Goal: Information Seeking & Learning: Compare options

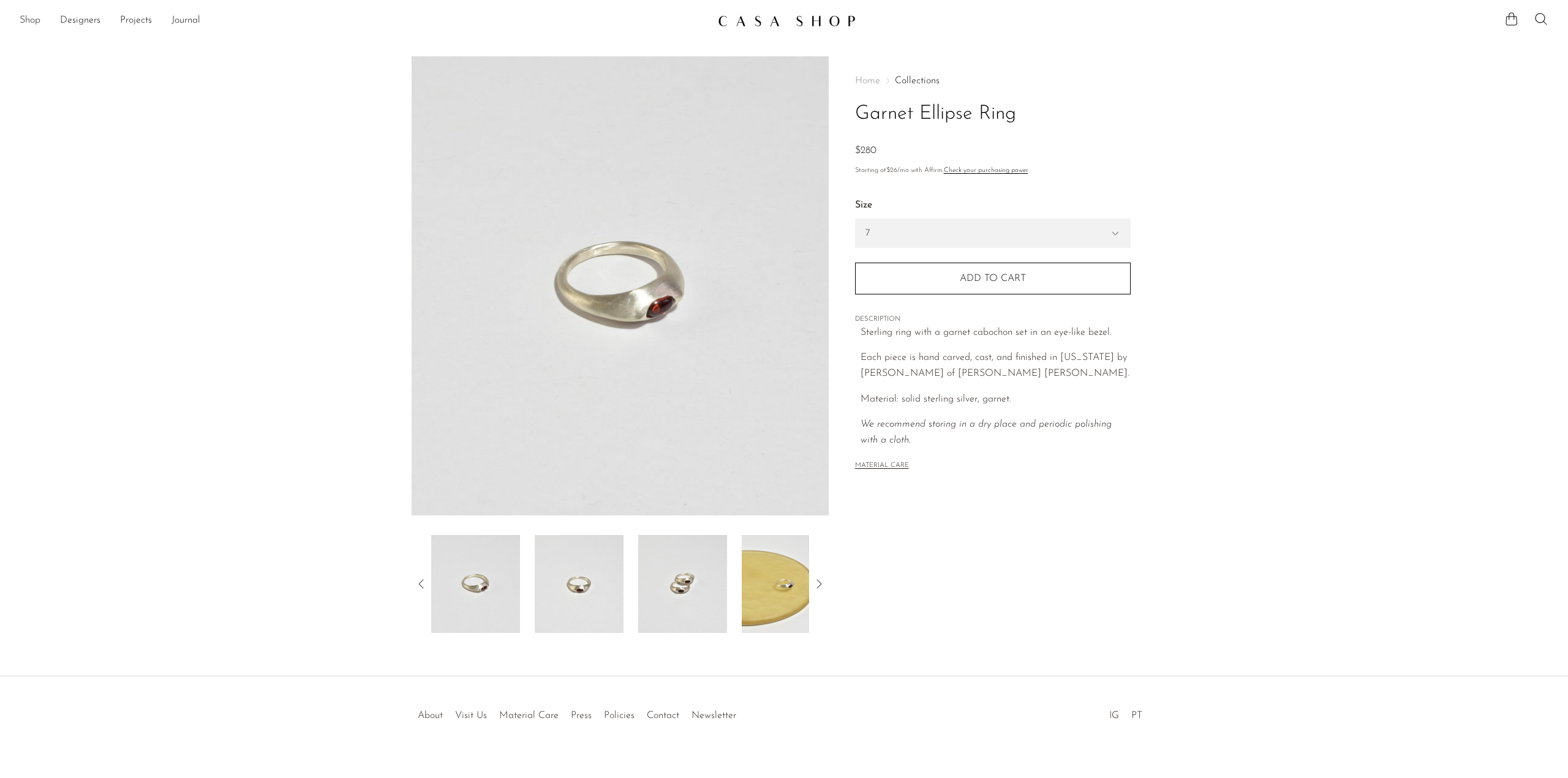
click at [35, 16] on link "Shop" at bounding box center [30, 21] width 21 height 16
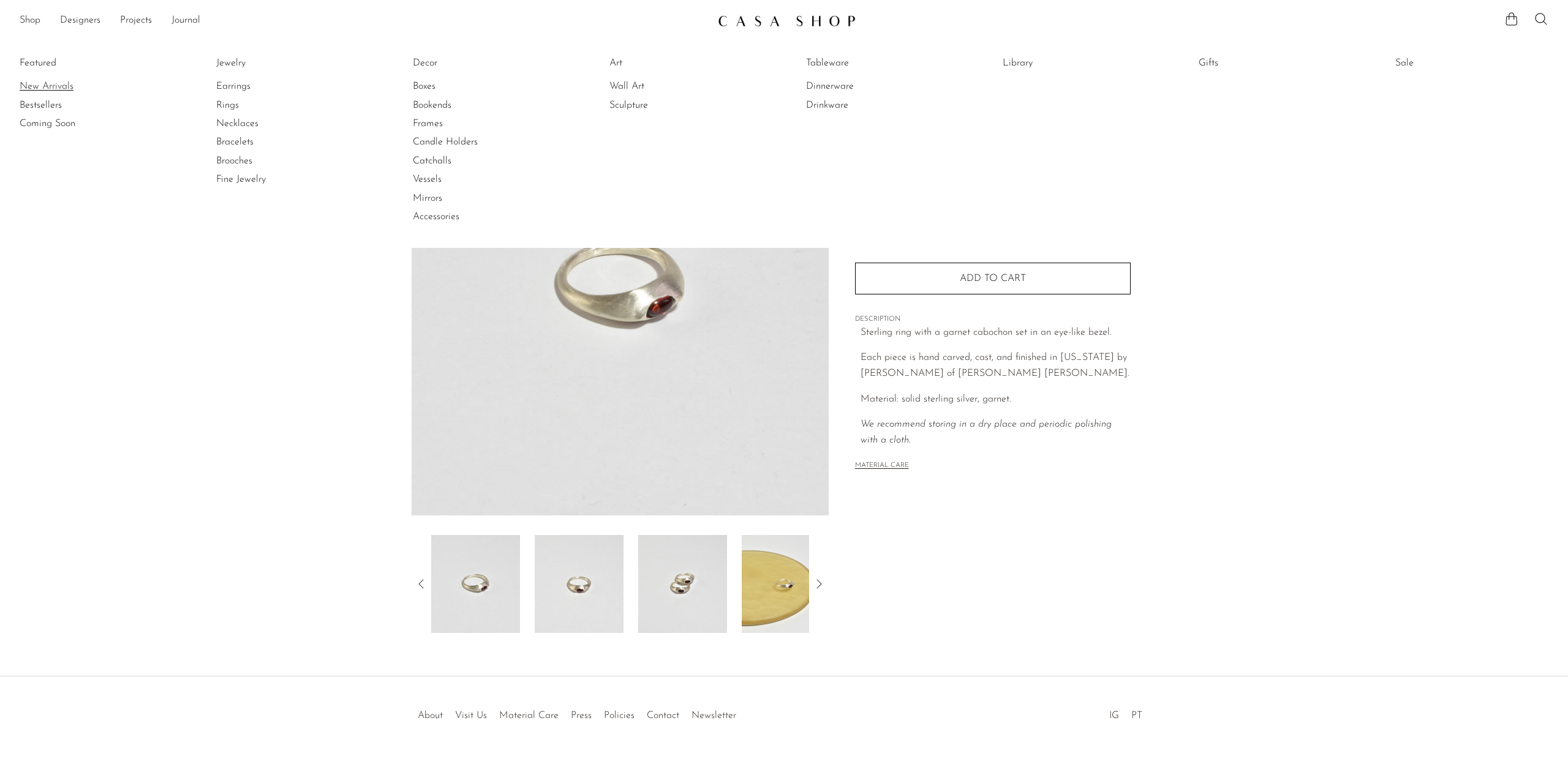
click at [43, 92] on link "New Arrivals" at bounding box center [66, 86] width 92 height 14
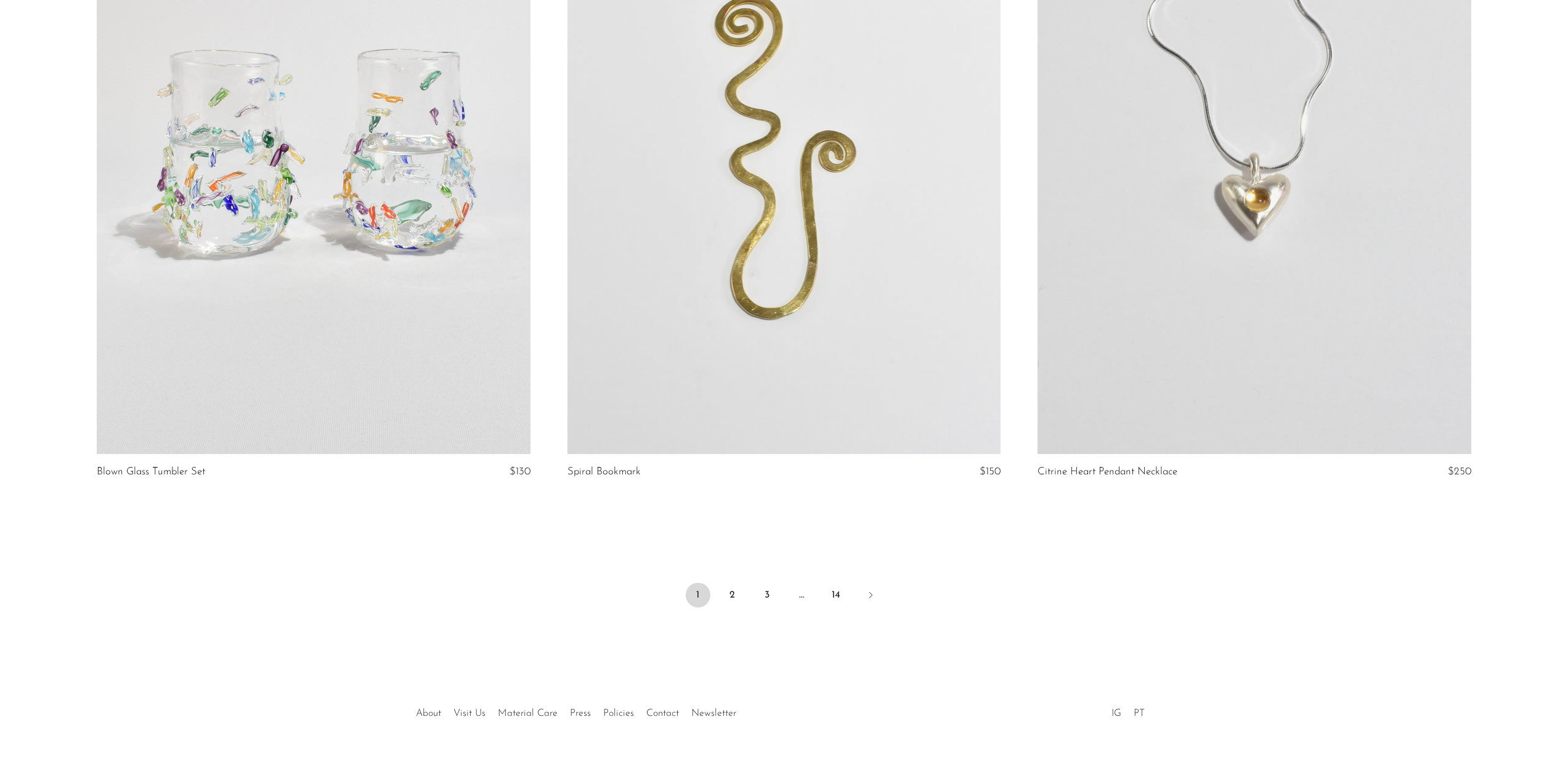
scroll to position [7553, 0]
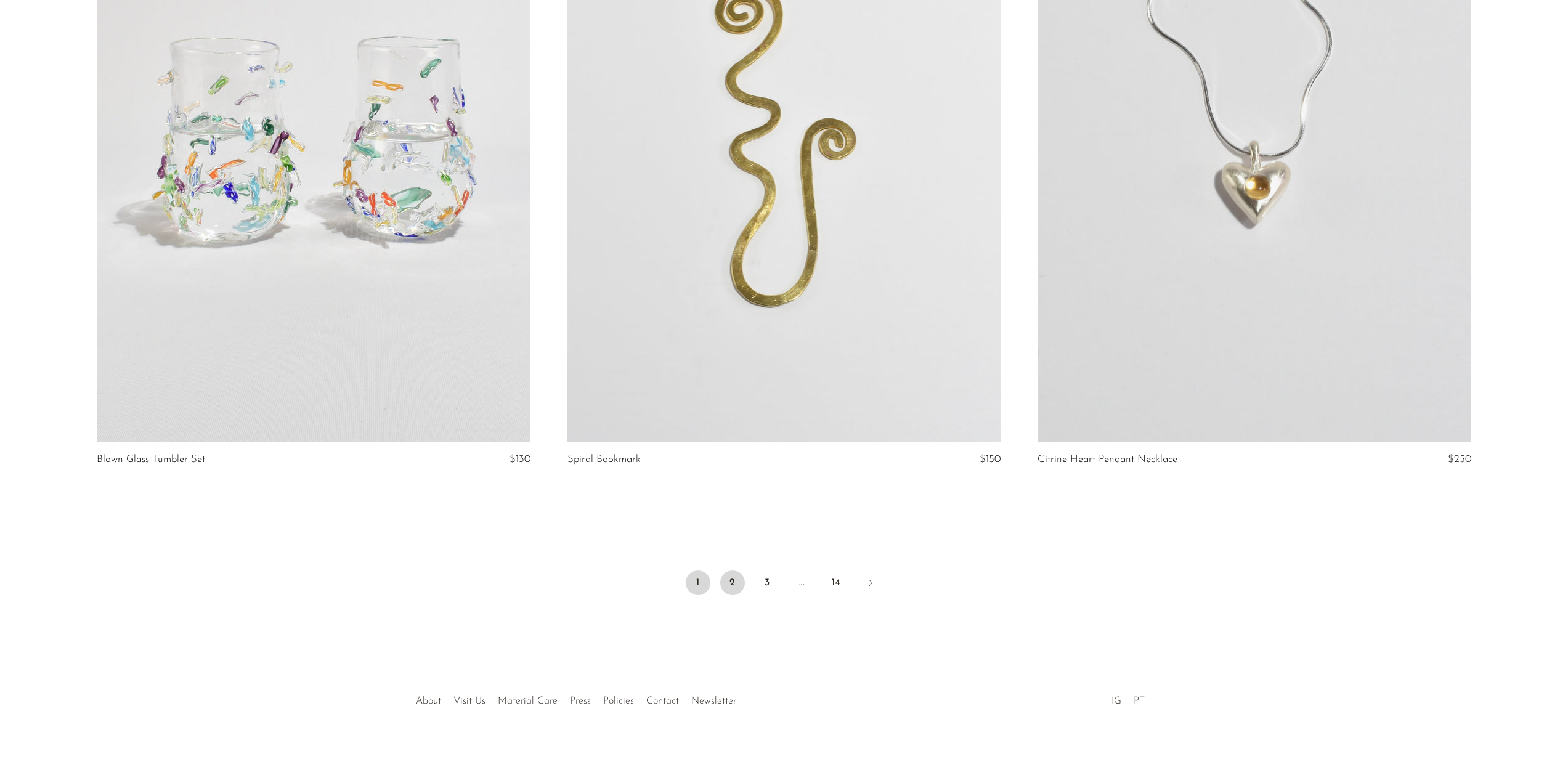
click at [731, 583] on link "2" at bounding box center [732, 582] width 24 height 24
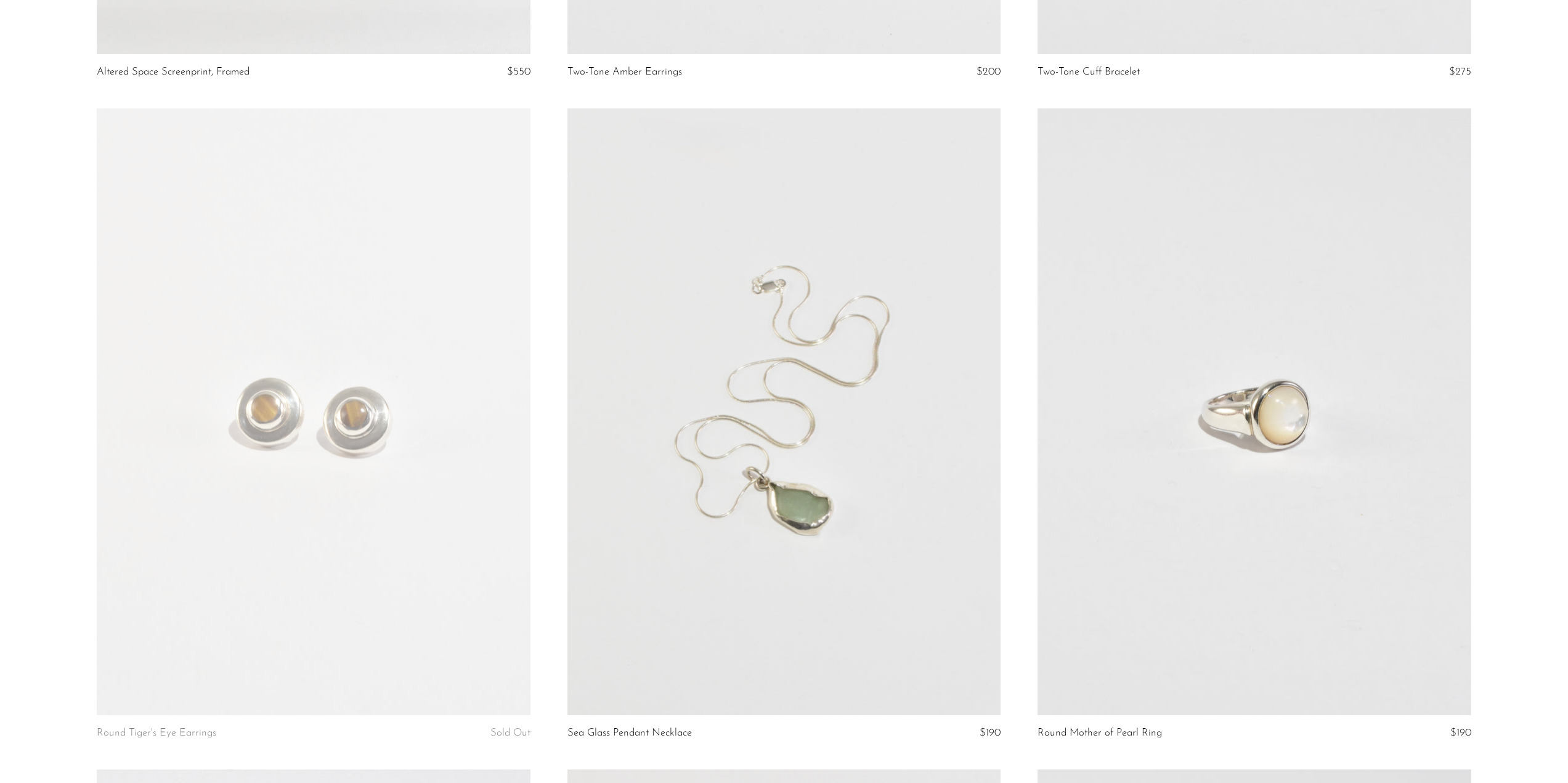
scroll to position [6038, 0]
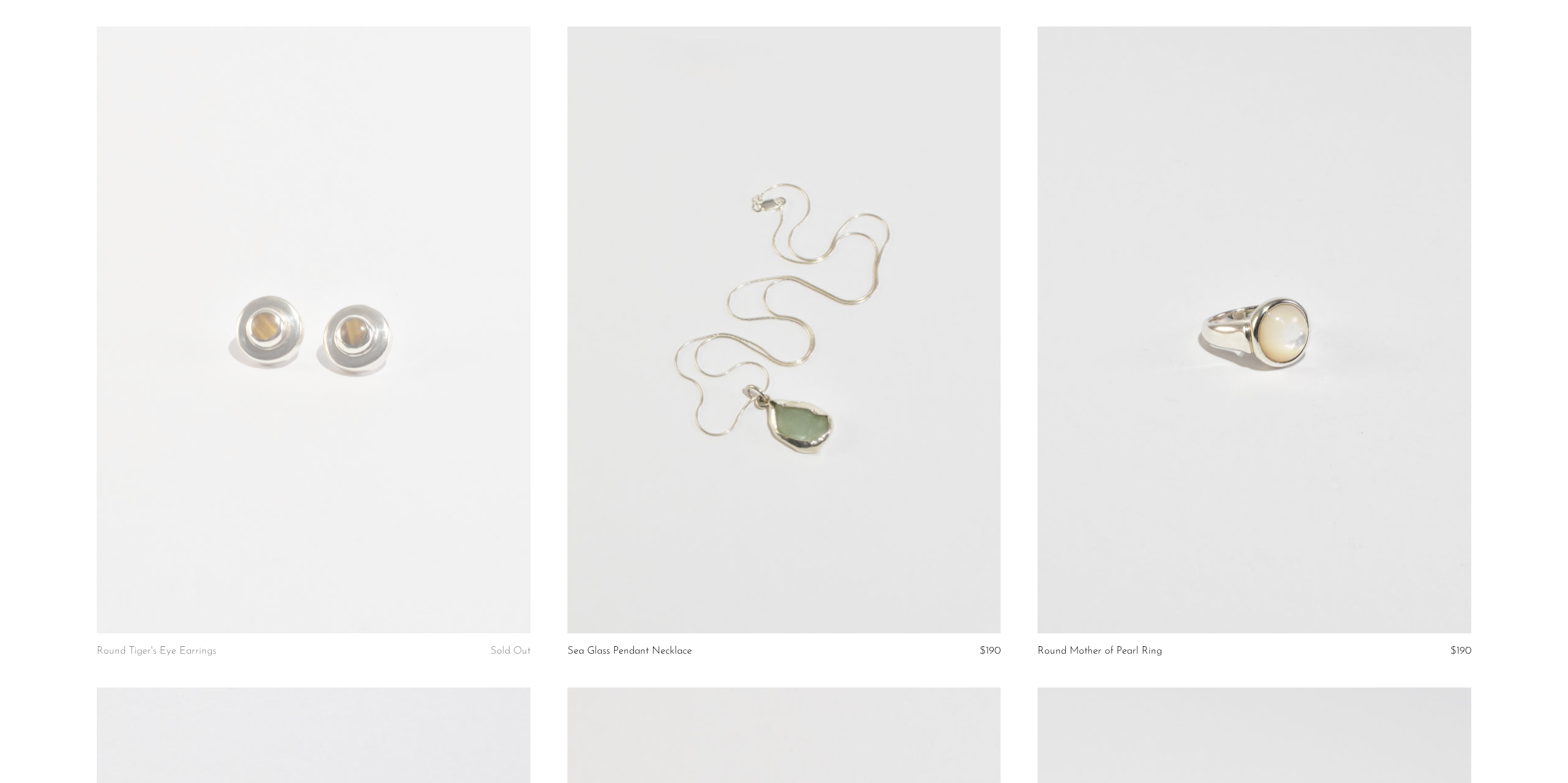
click at [887, 501] on link at bounding box center [784, 329] width 433 height 607
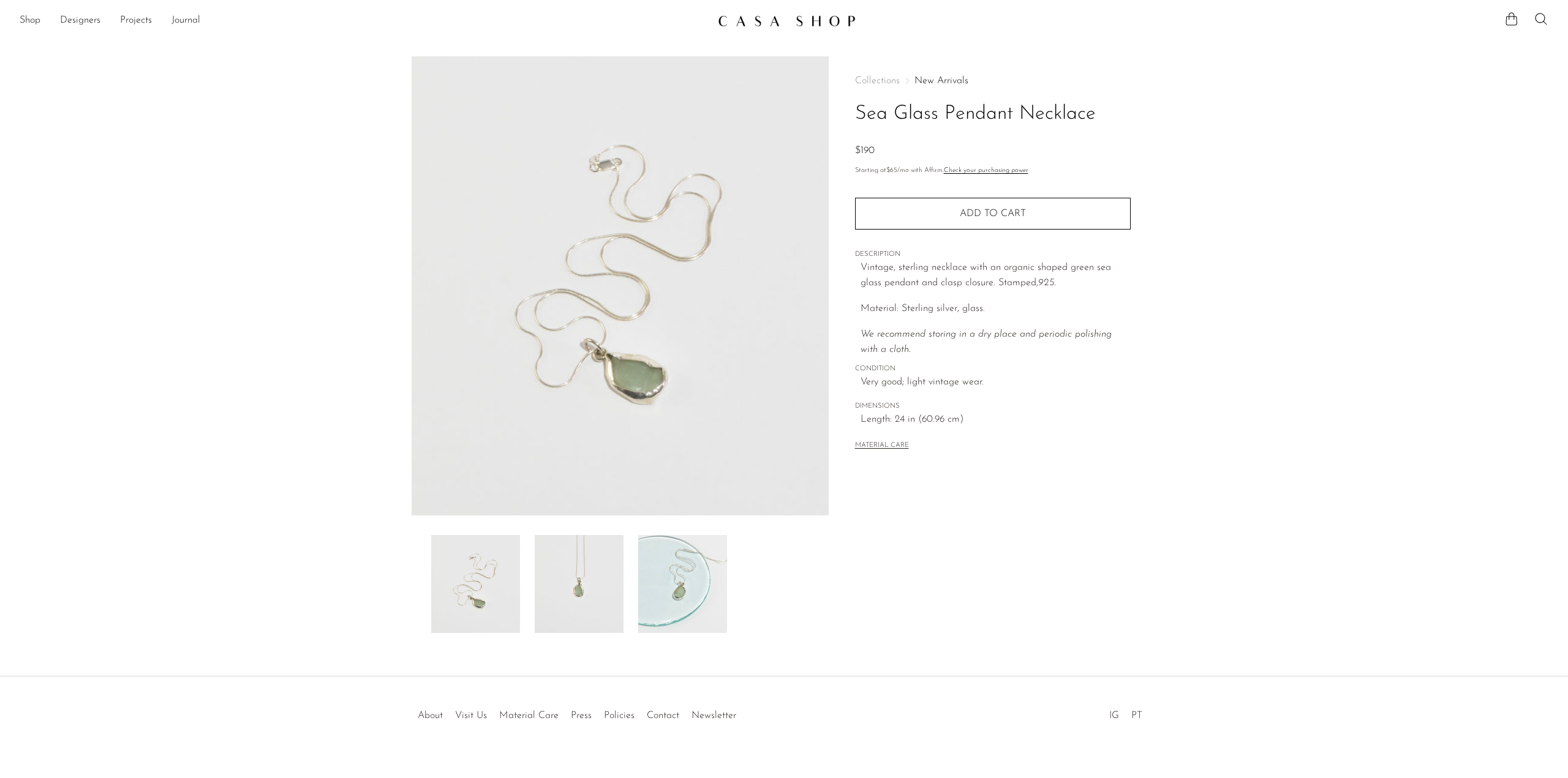
click at [586, 583] on img at bounding box center [579, 584] width 89 height 98
click at [685, 592] on img at bounding box center [683, 584] width 89 height 98
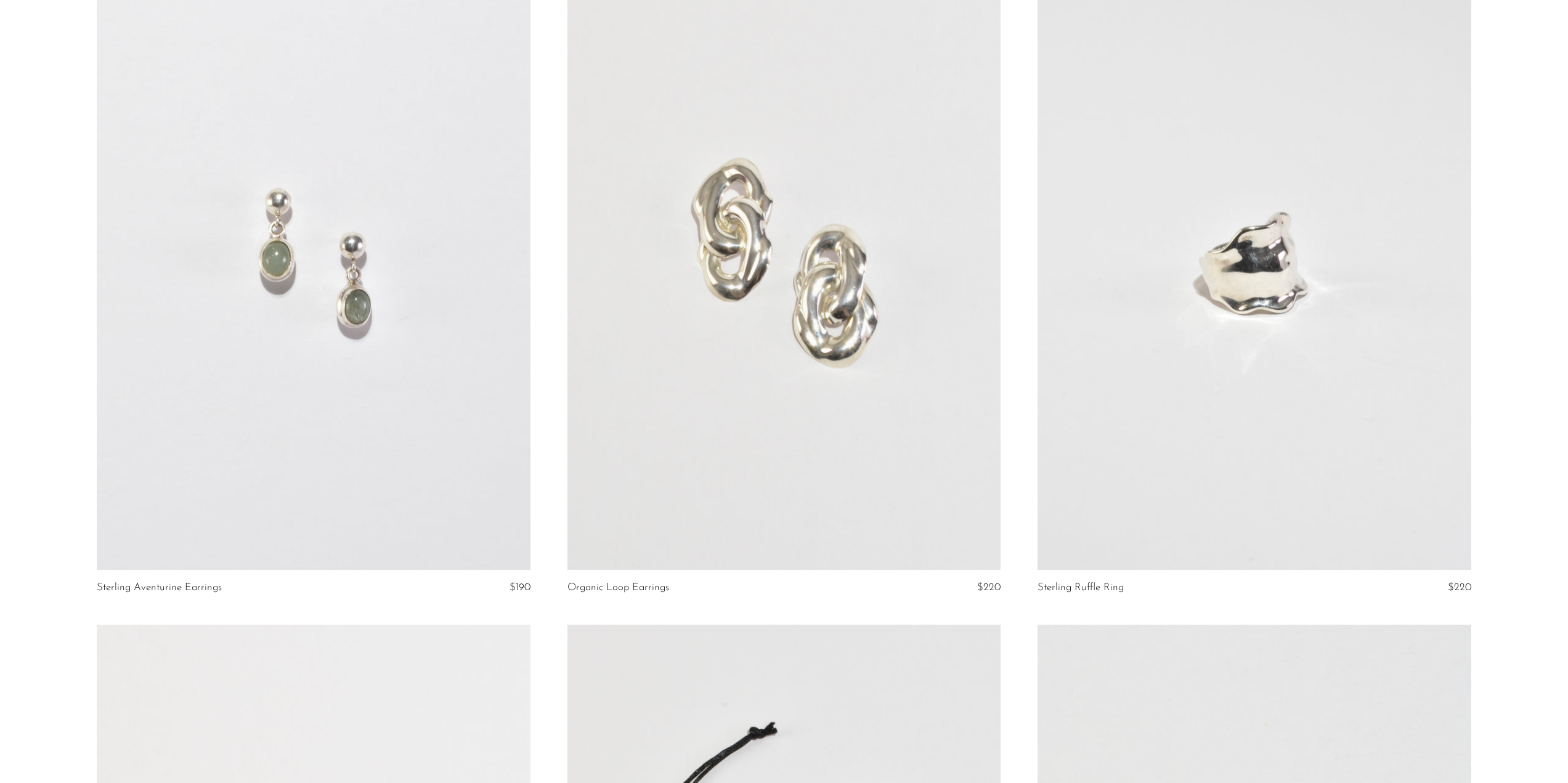
scroll to position [6778, 0]
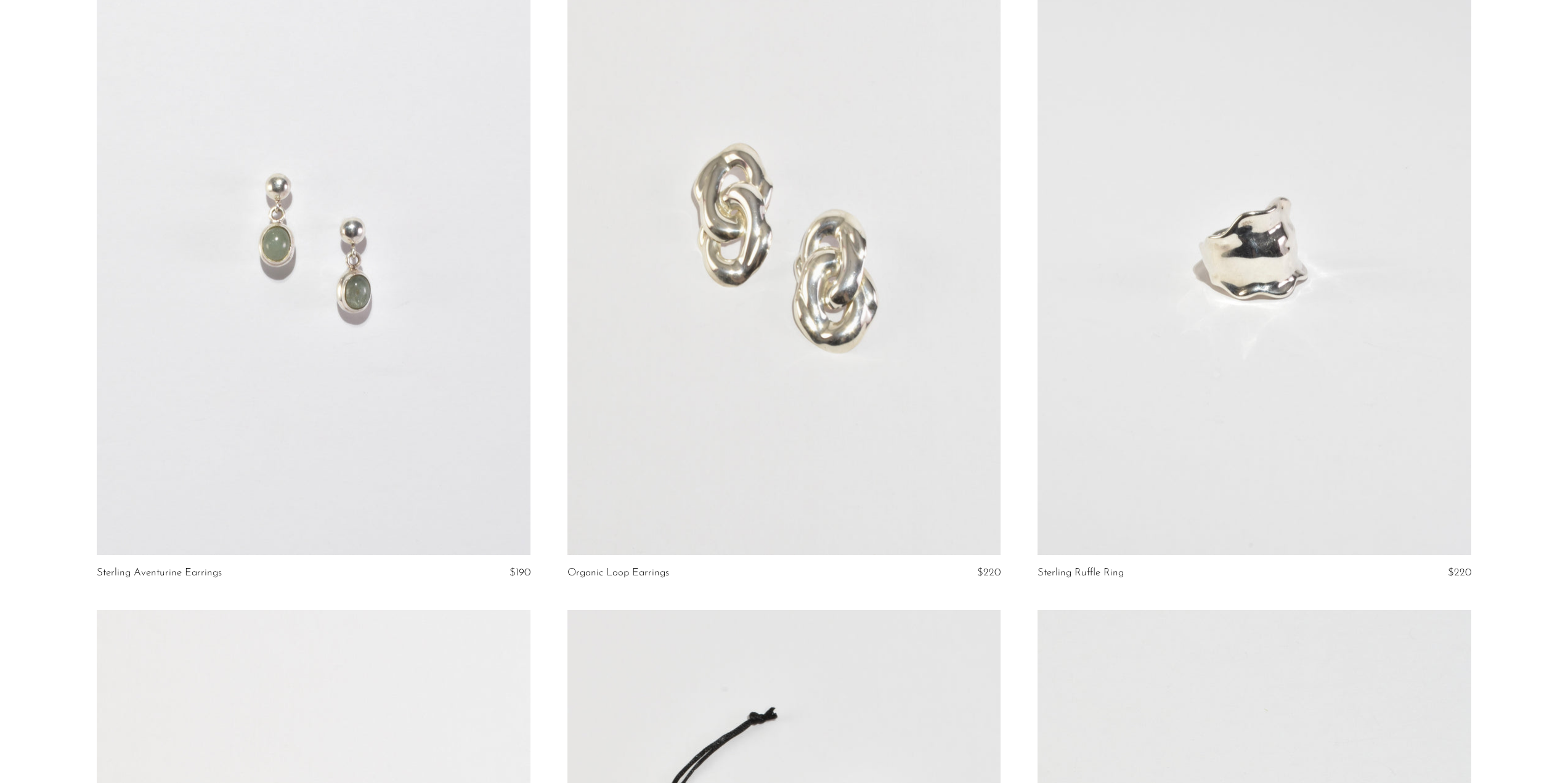
click at [722, 401] on link at bounding box center [784, 252] width 433 height 607
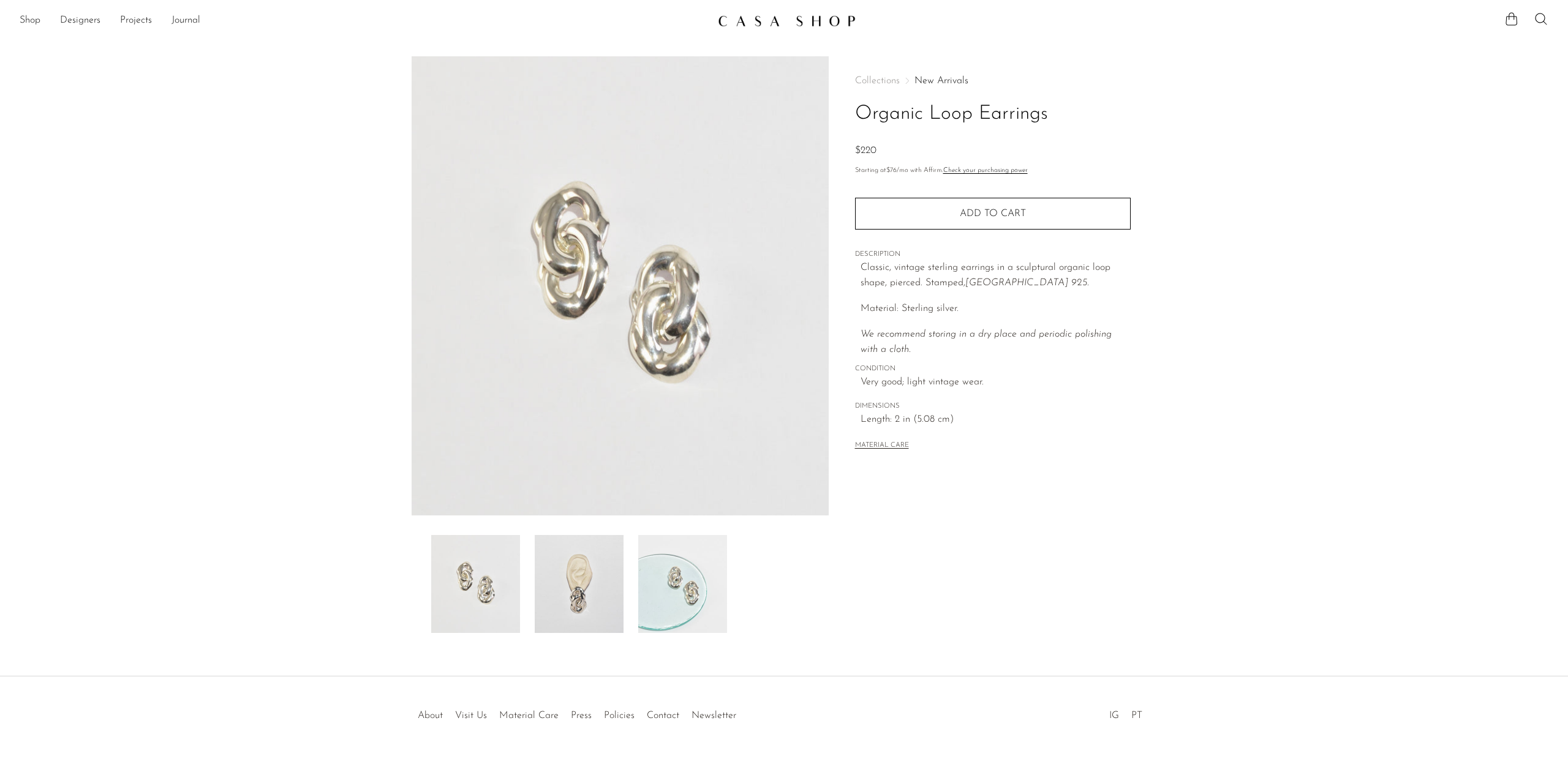
click at [579, 582] on img at bounding box center [579, 584] width 89 height 98
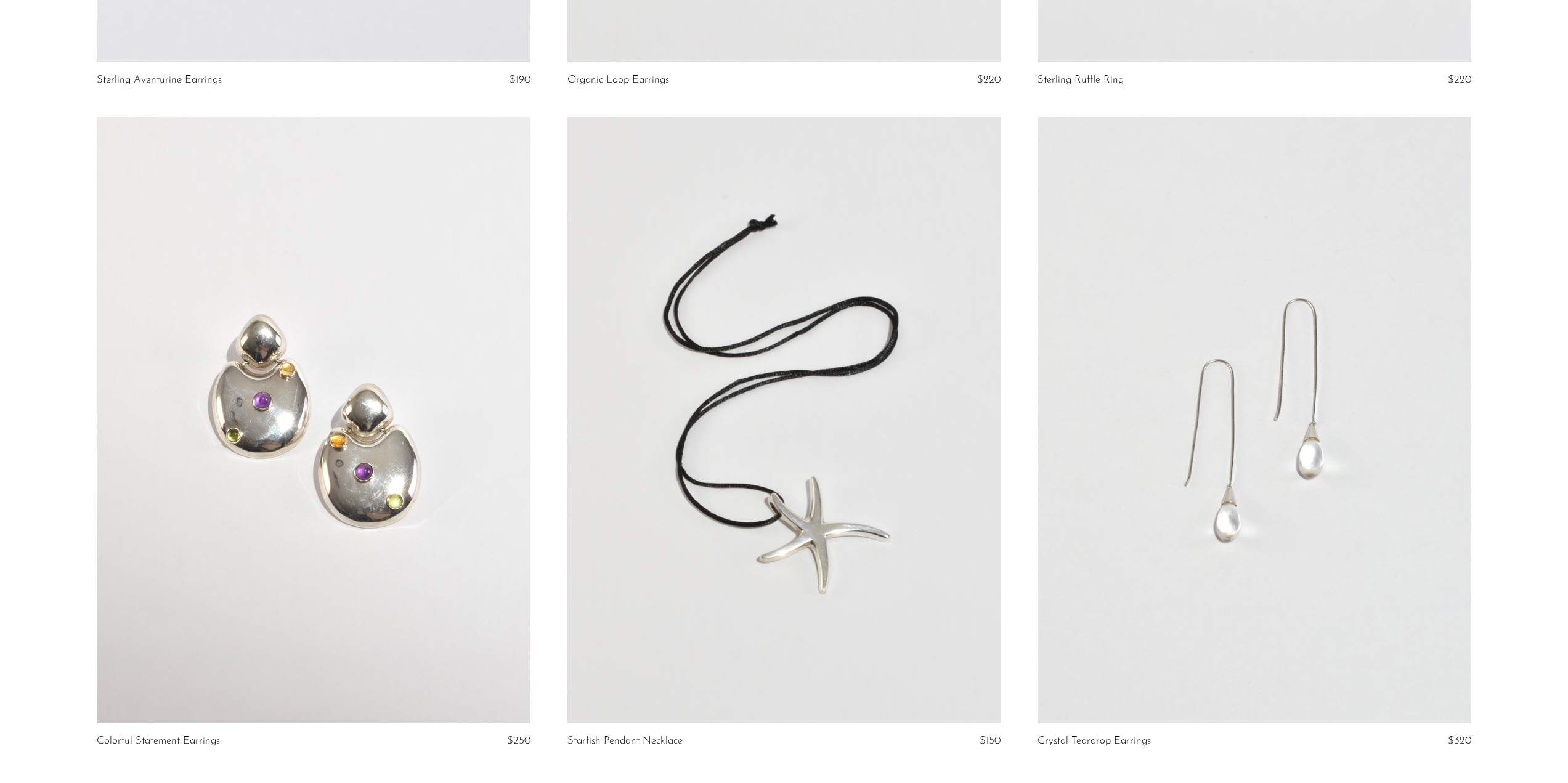
scroll to position [7553, 0]
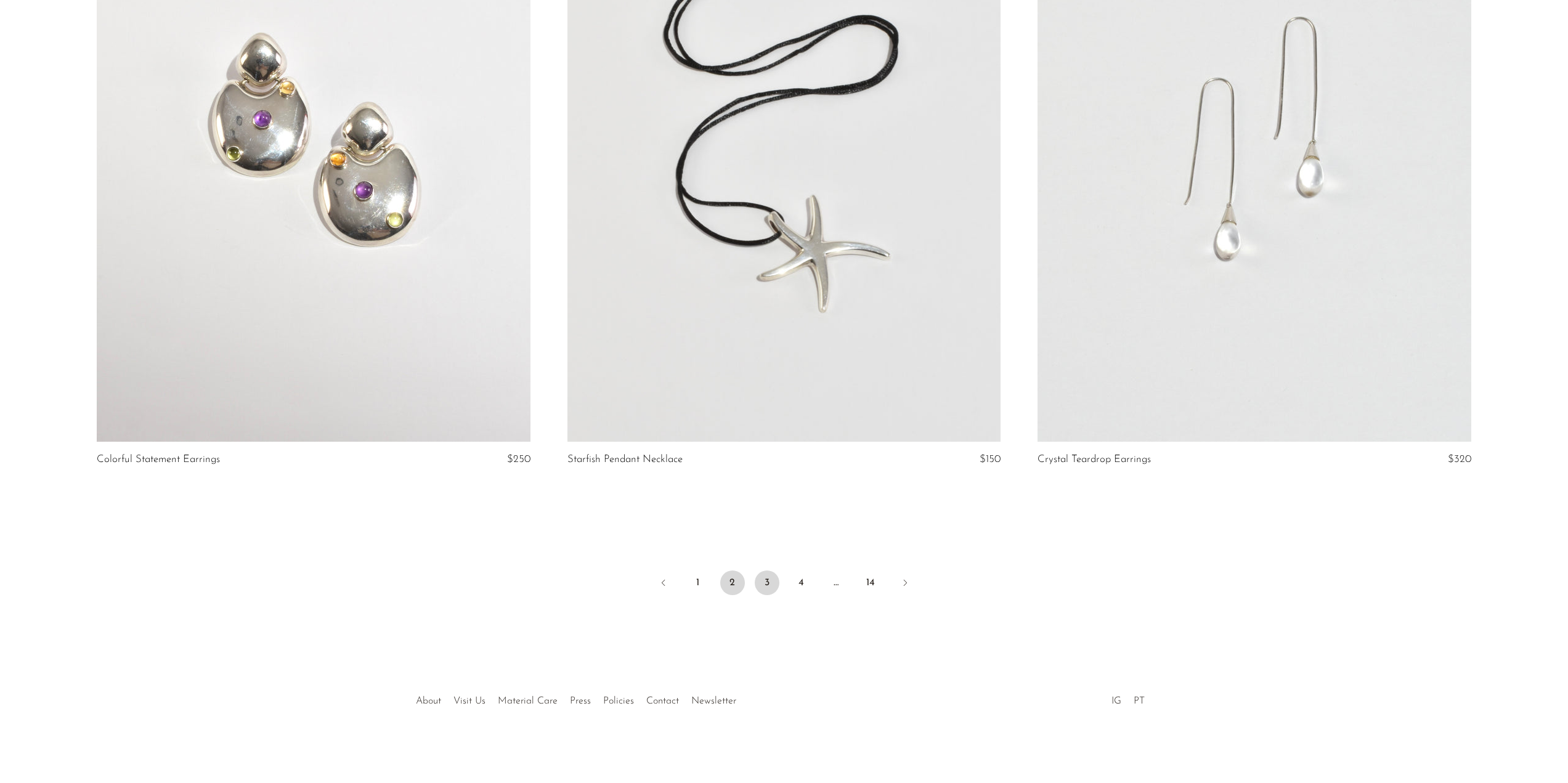
click at [763, 585] on link "3" at bounding box center [767, 582] width 24 height 24
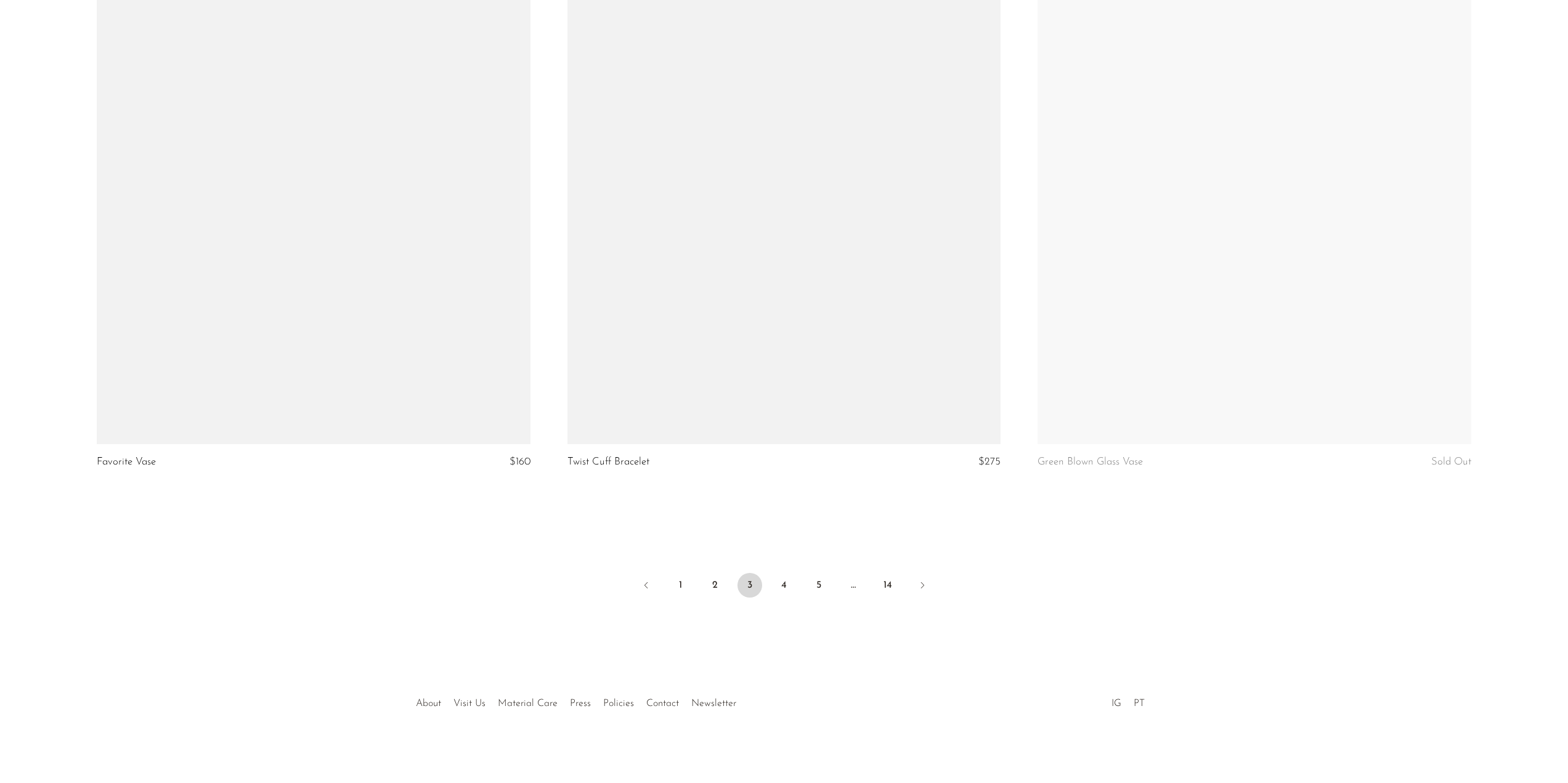
scroll to position [7553, 0]
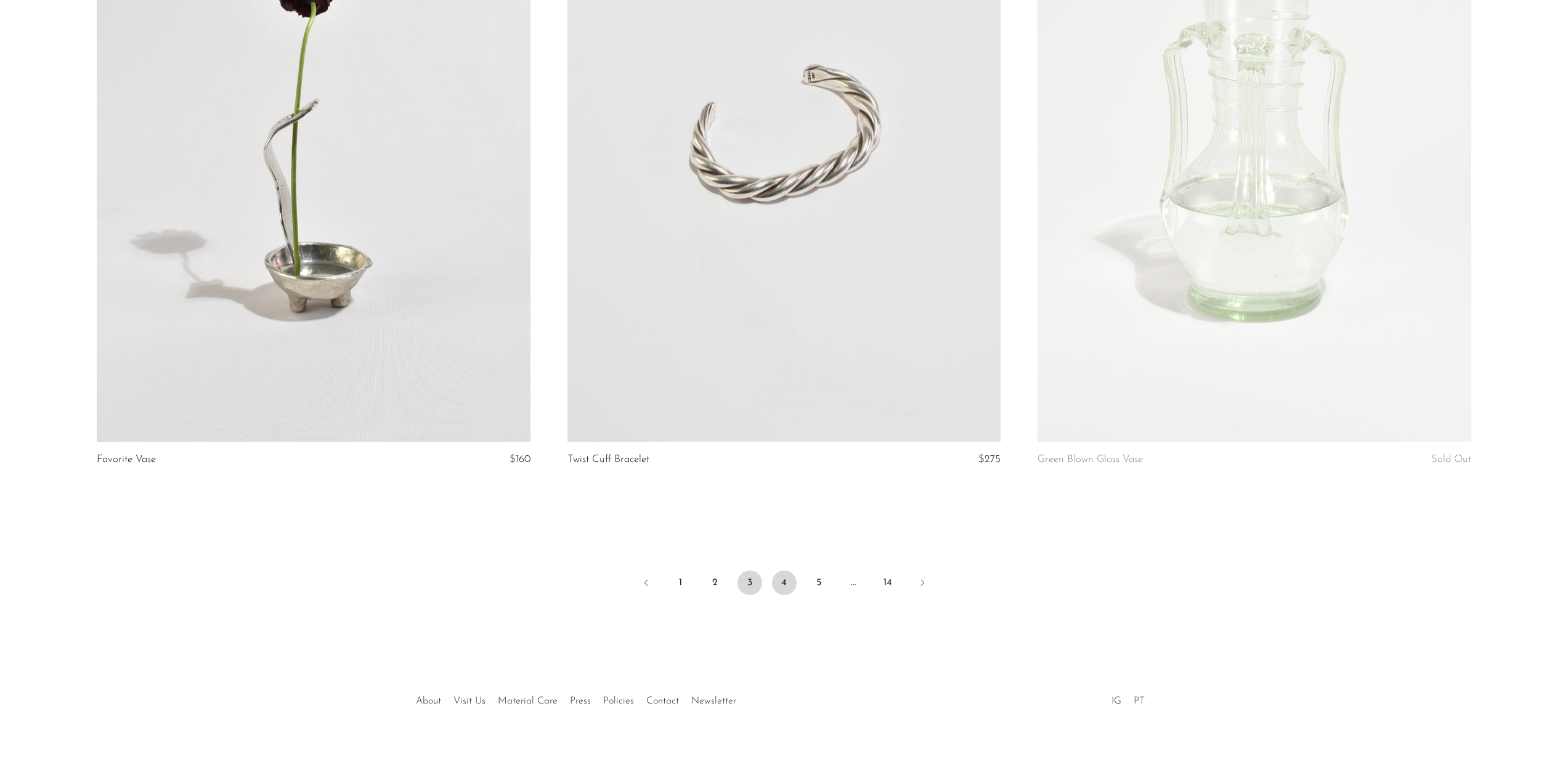
click at [782, 586] on link "4" at bounding box center [784, 582] width 24 height 24
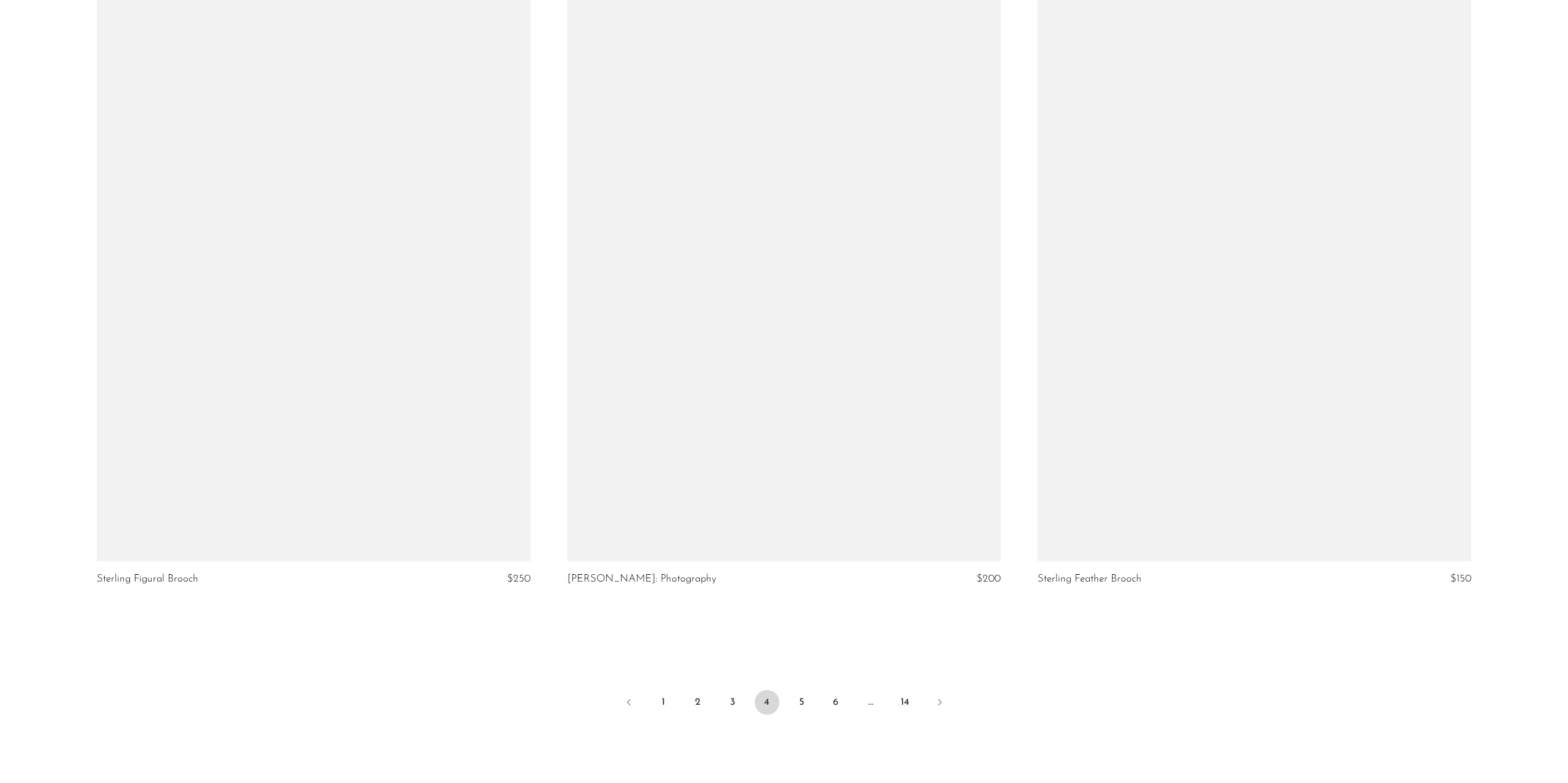
scroll to position [7456, 0]
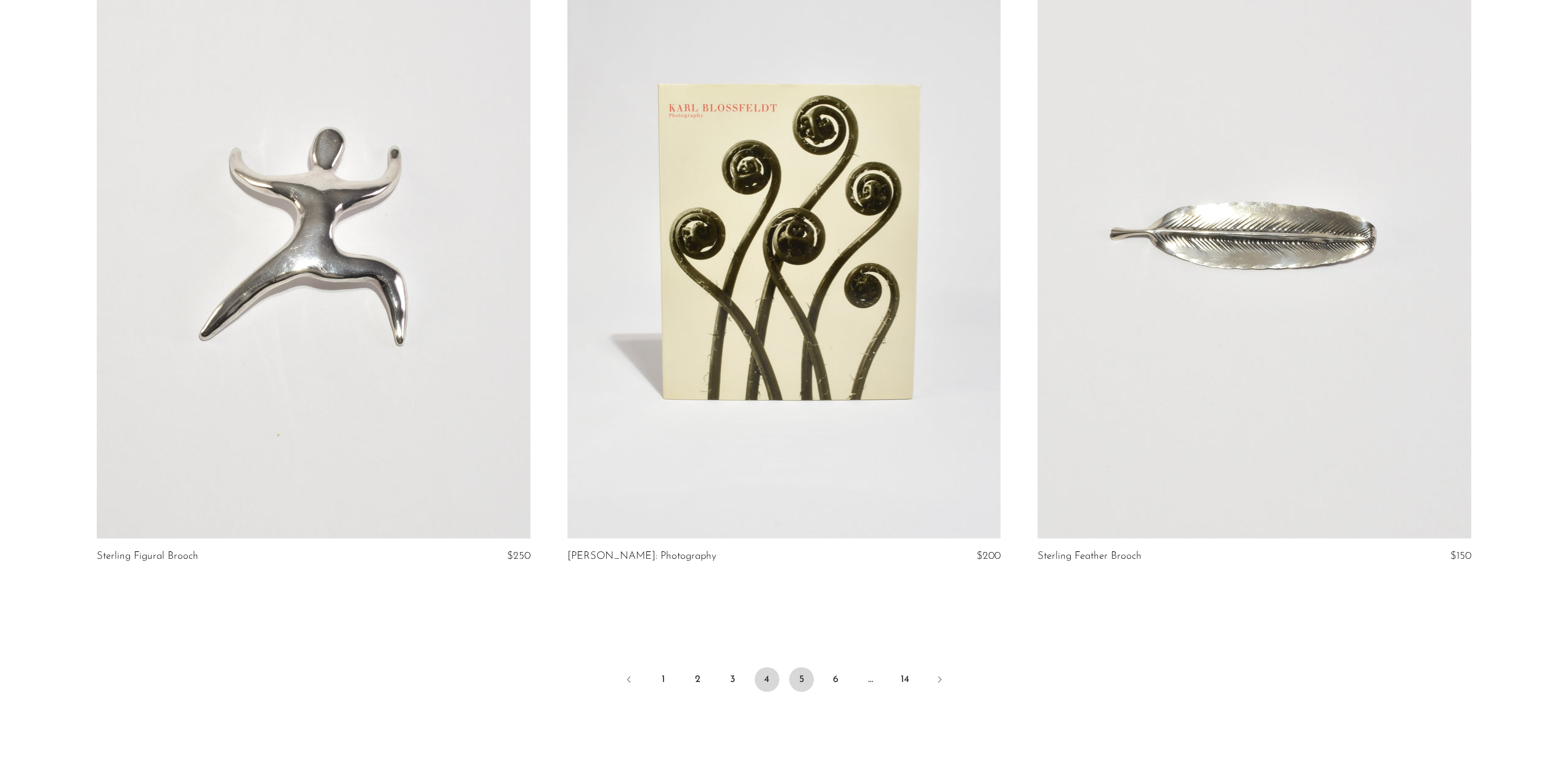
click at [801, 685] on link "5" at bounding box center [801, 679] width 24 height 24
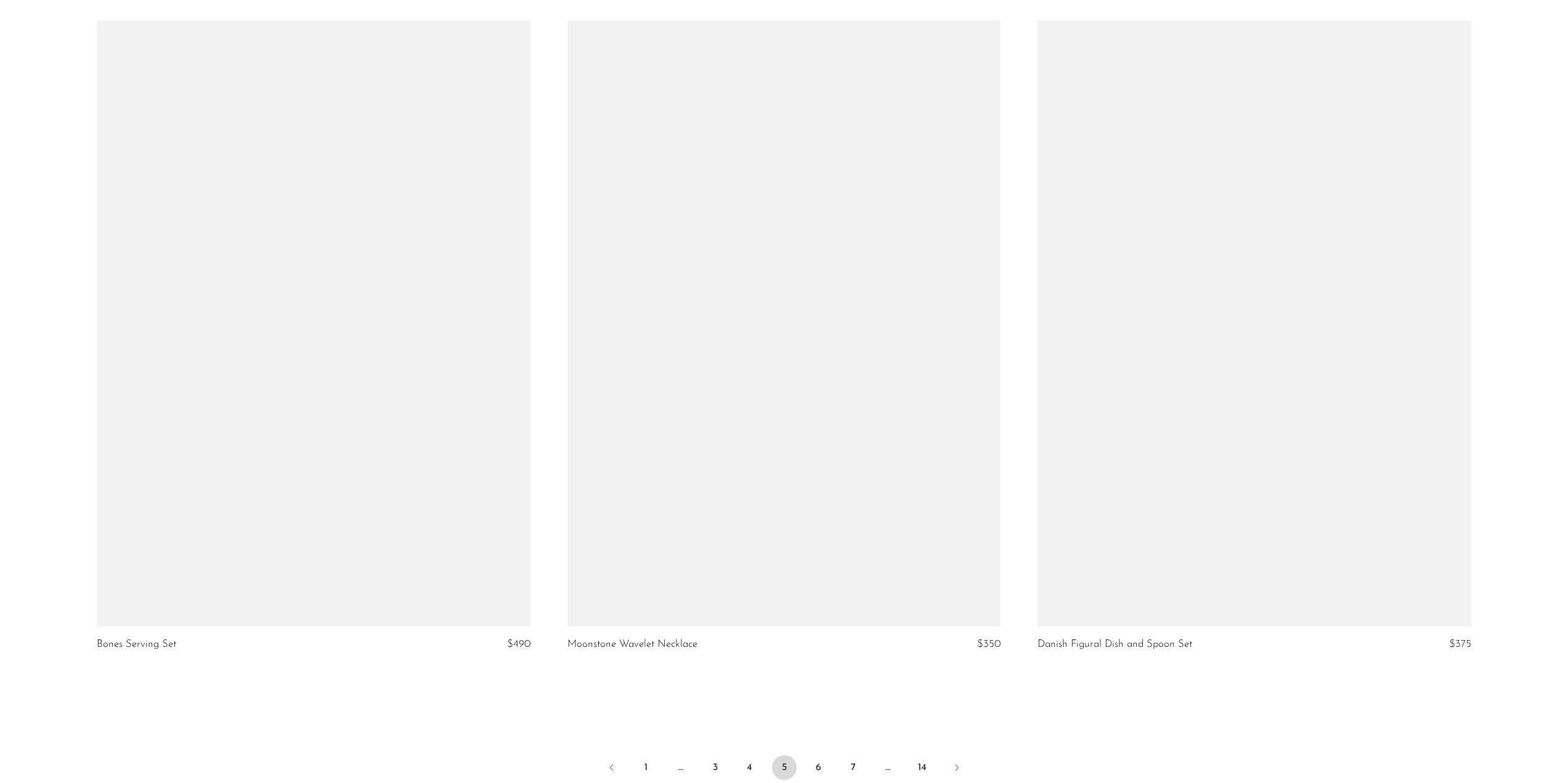
scroll to position [7553, 0]
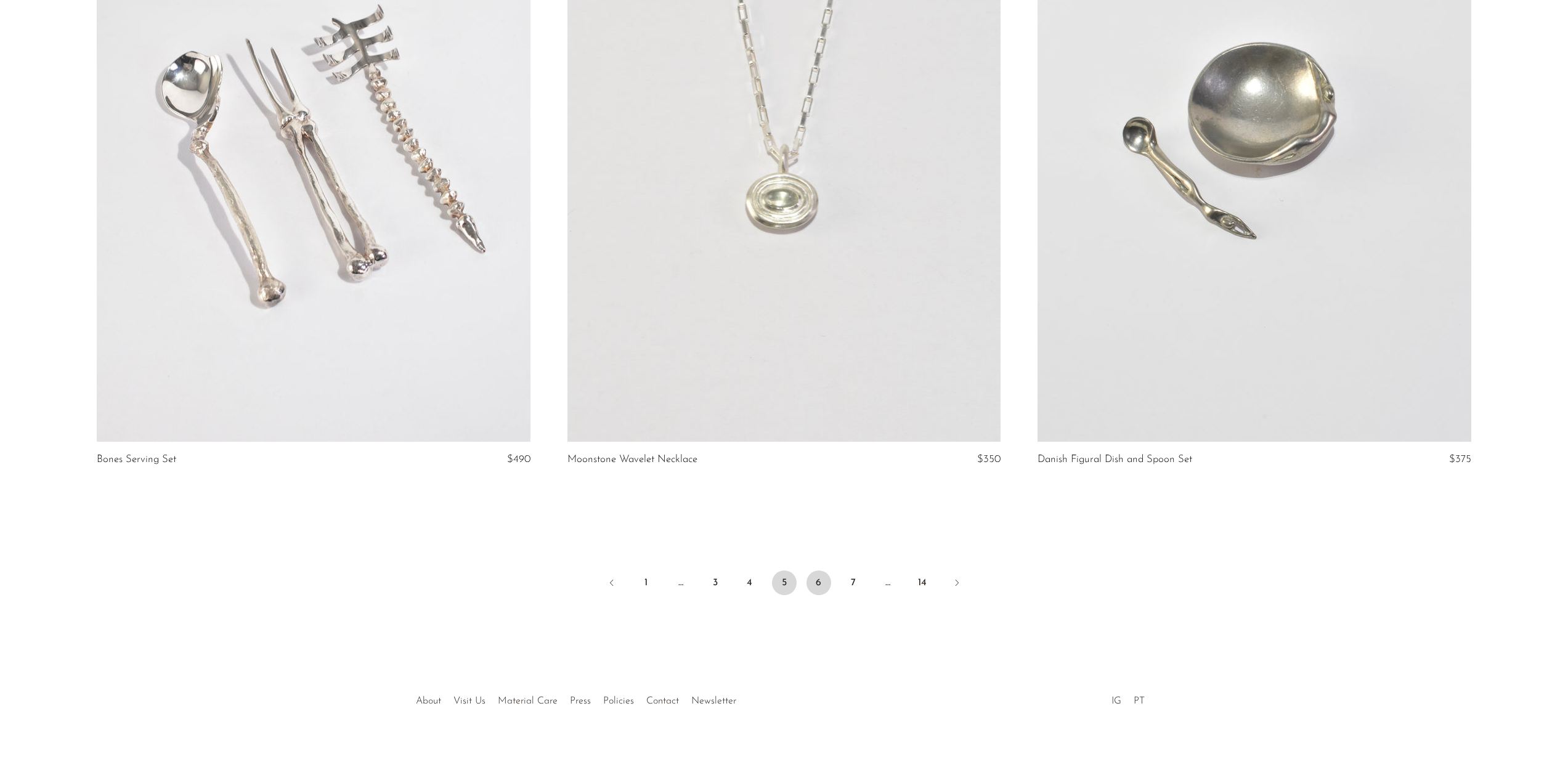
click at [819, 586] on link "6" at bounding box center [819, 582] width 24 height 24
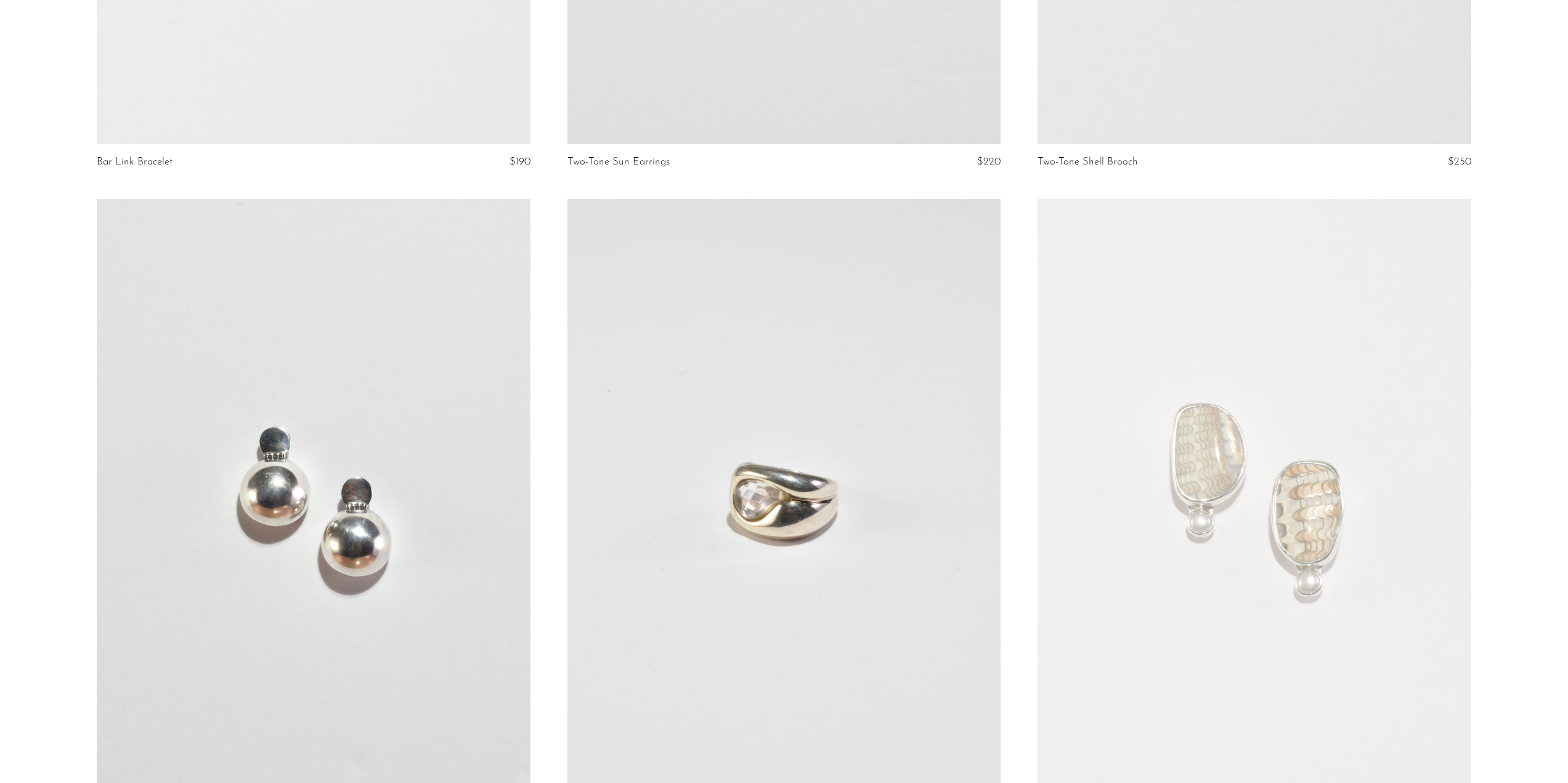
scroll to position [7456, 0]
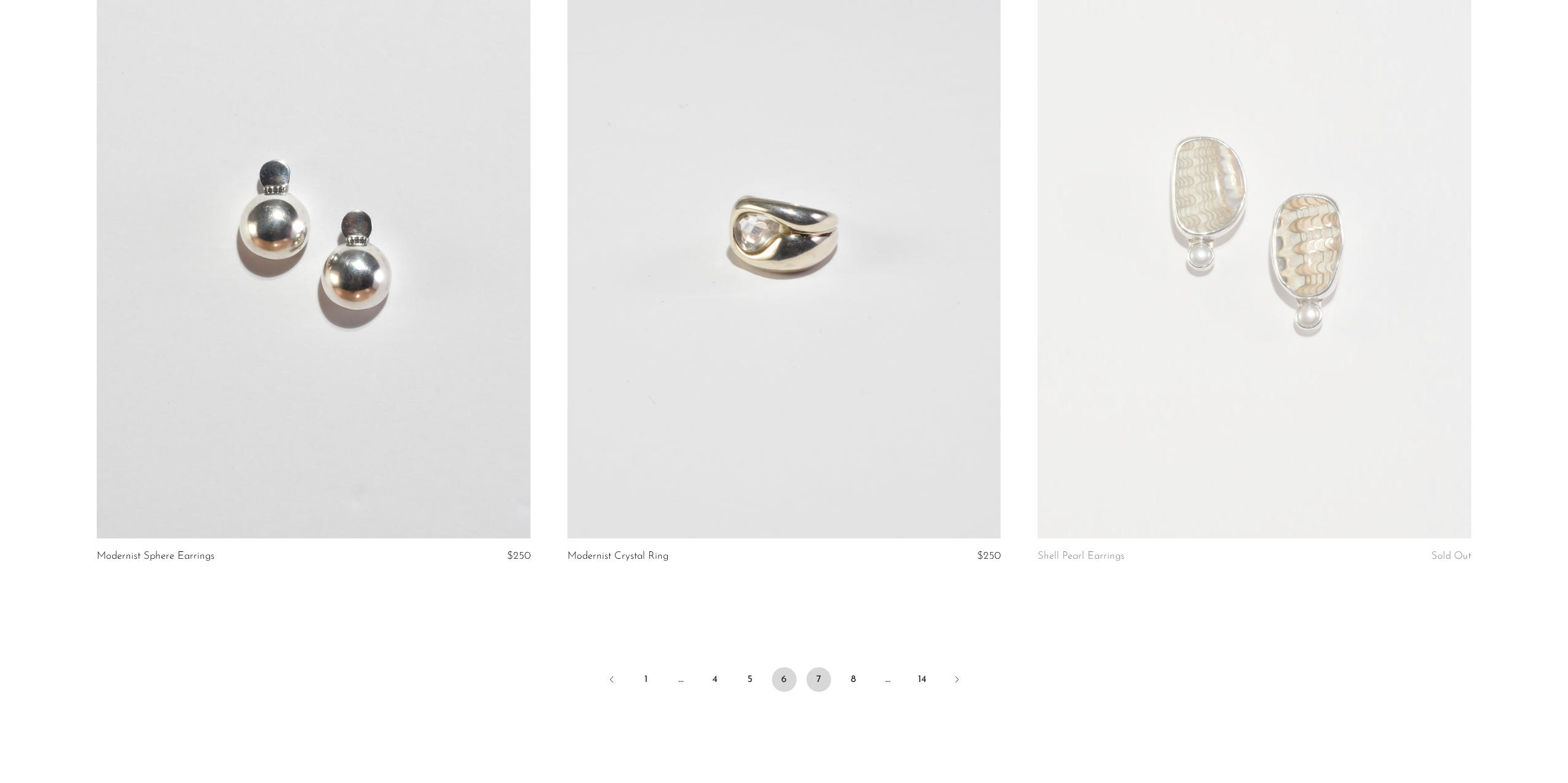
click at [830, 676] on link "7" at bounding box center [819, 679] width 24 height 24
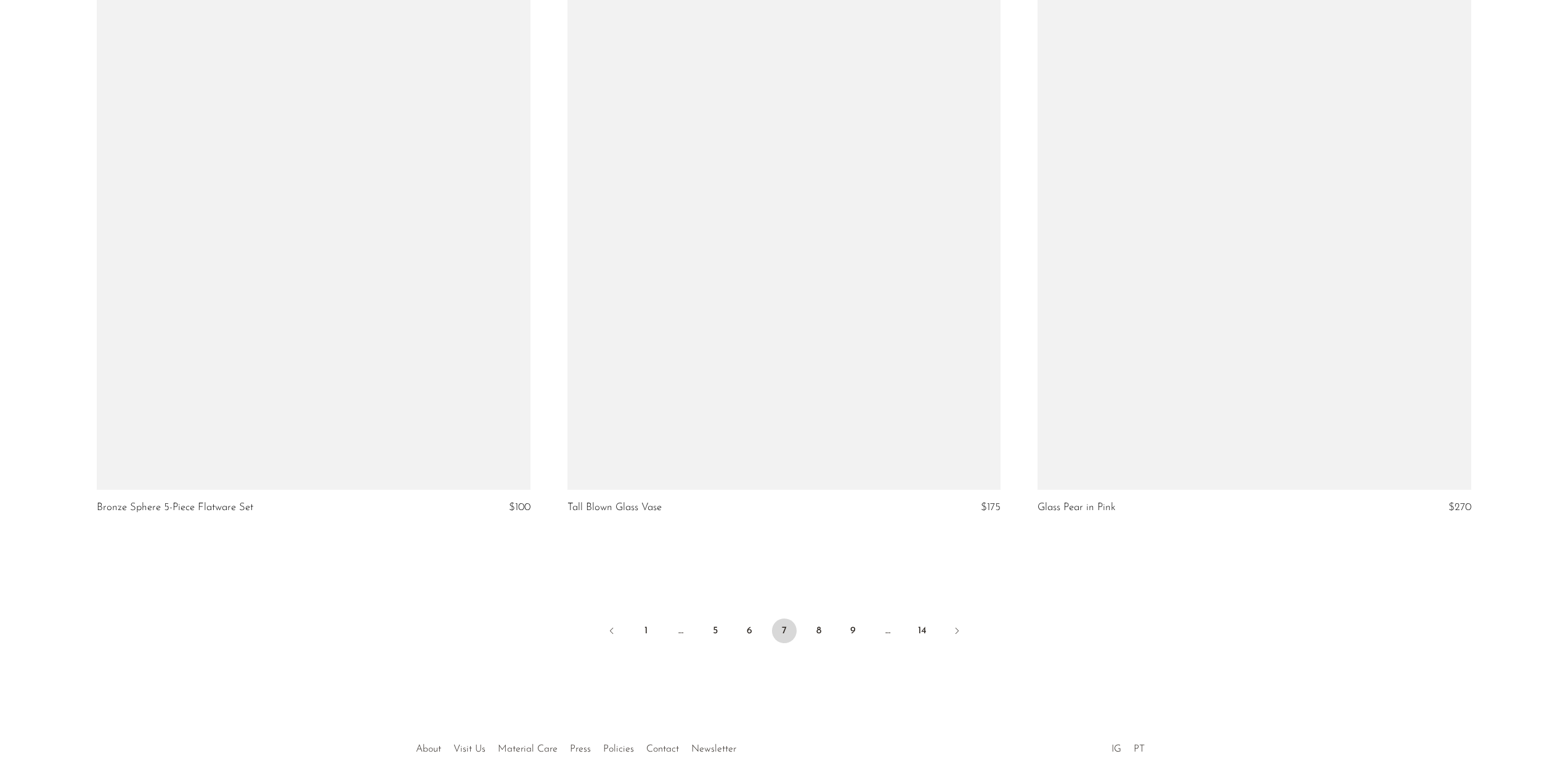
scroll to position [7553, 0]
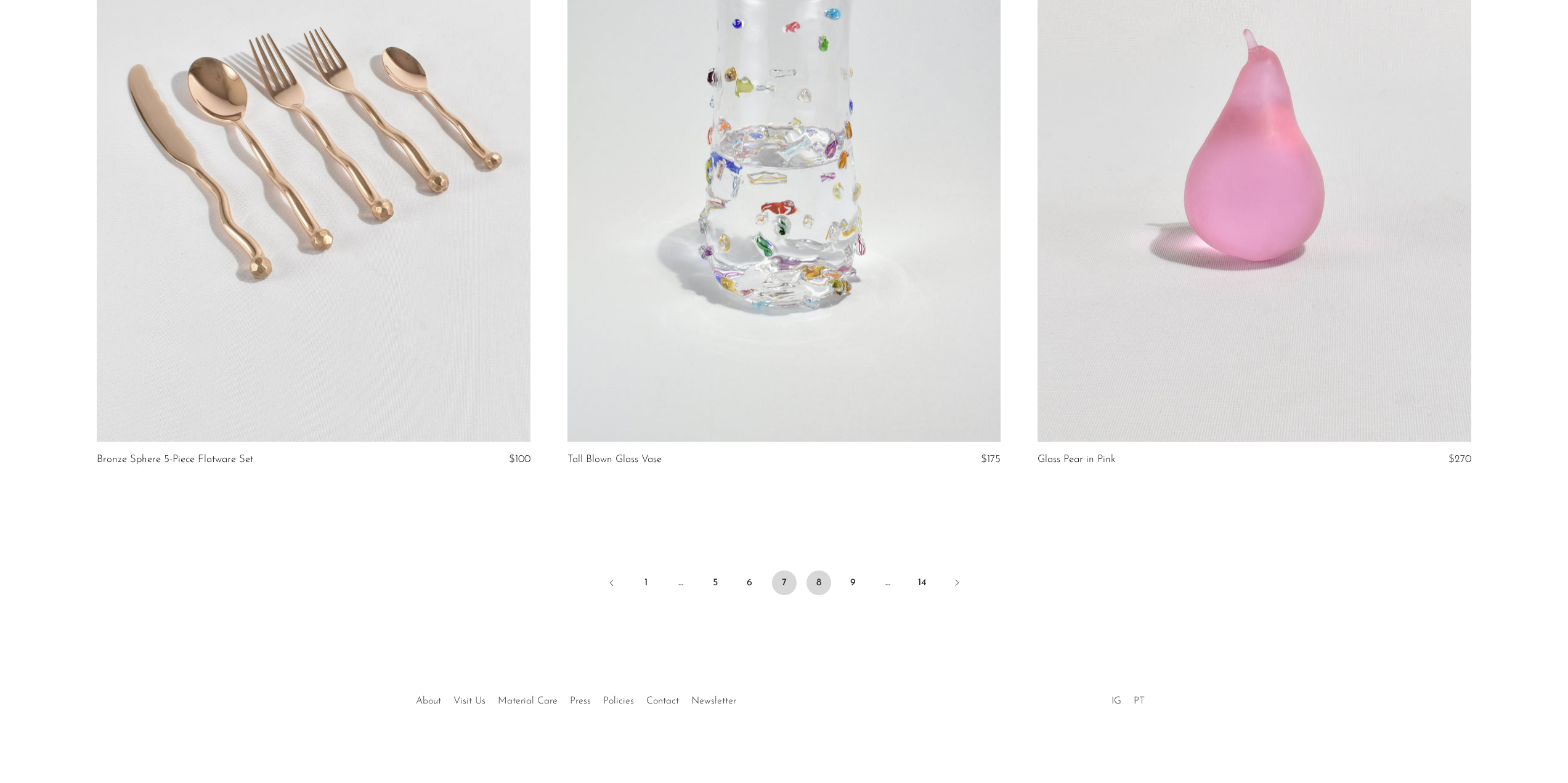
click at [817, 582] on link "8" at bounding box center [819, 582] width 24 height 24
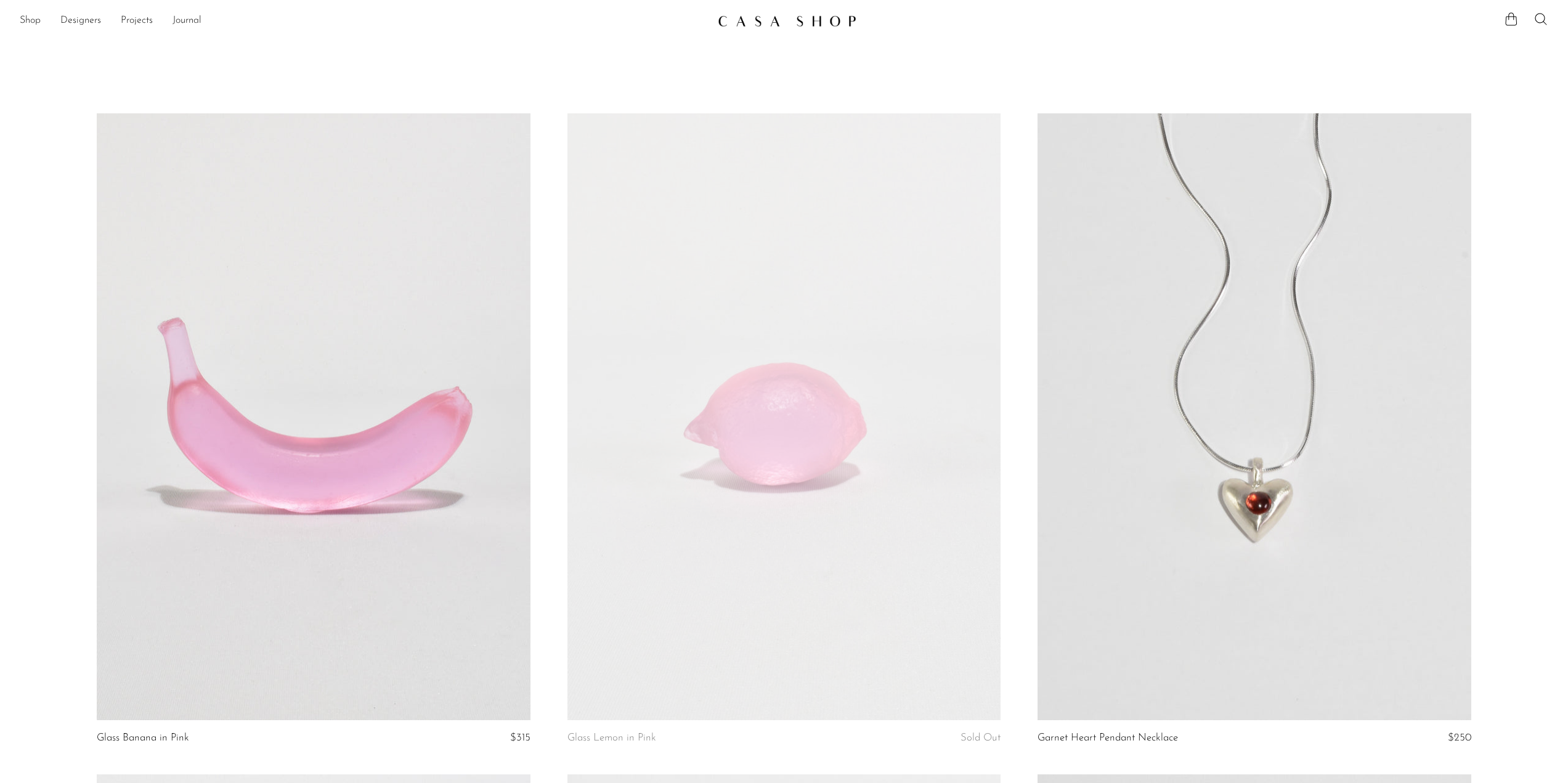
drag, startPoint x: 21, startPoint y: 504, endPoint x: 77, endPoint y: 48, distance: 459.4
click at [32, 22] on link "Shop" at bounding box center [30, 21] width 21 height 16
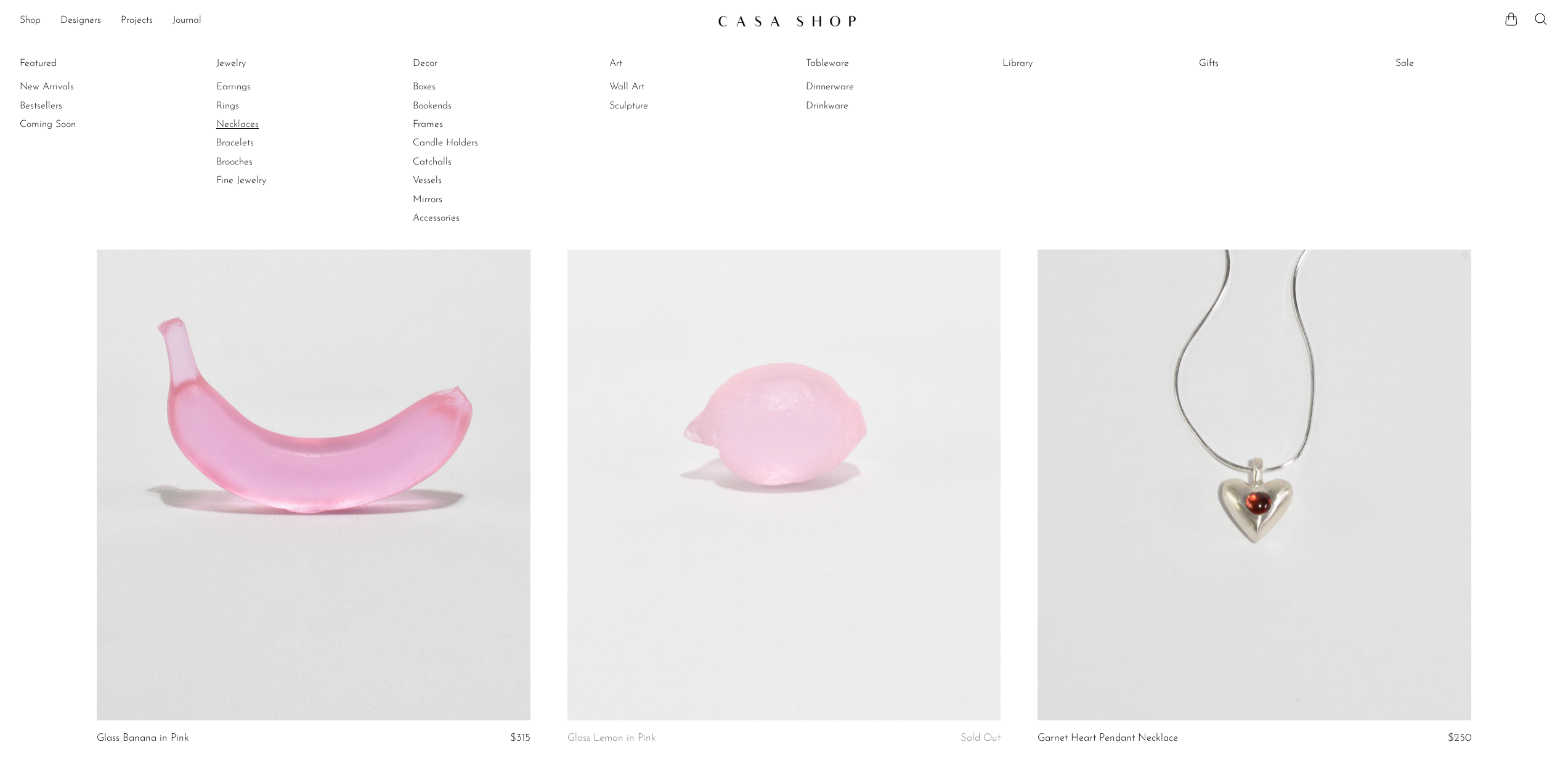
click at [247, 123] on link "Necklaces" at bounding box center [263, 124] width 92 height 14
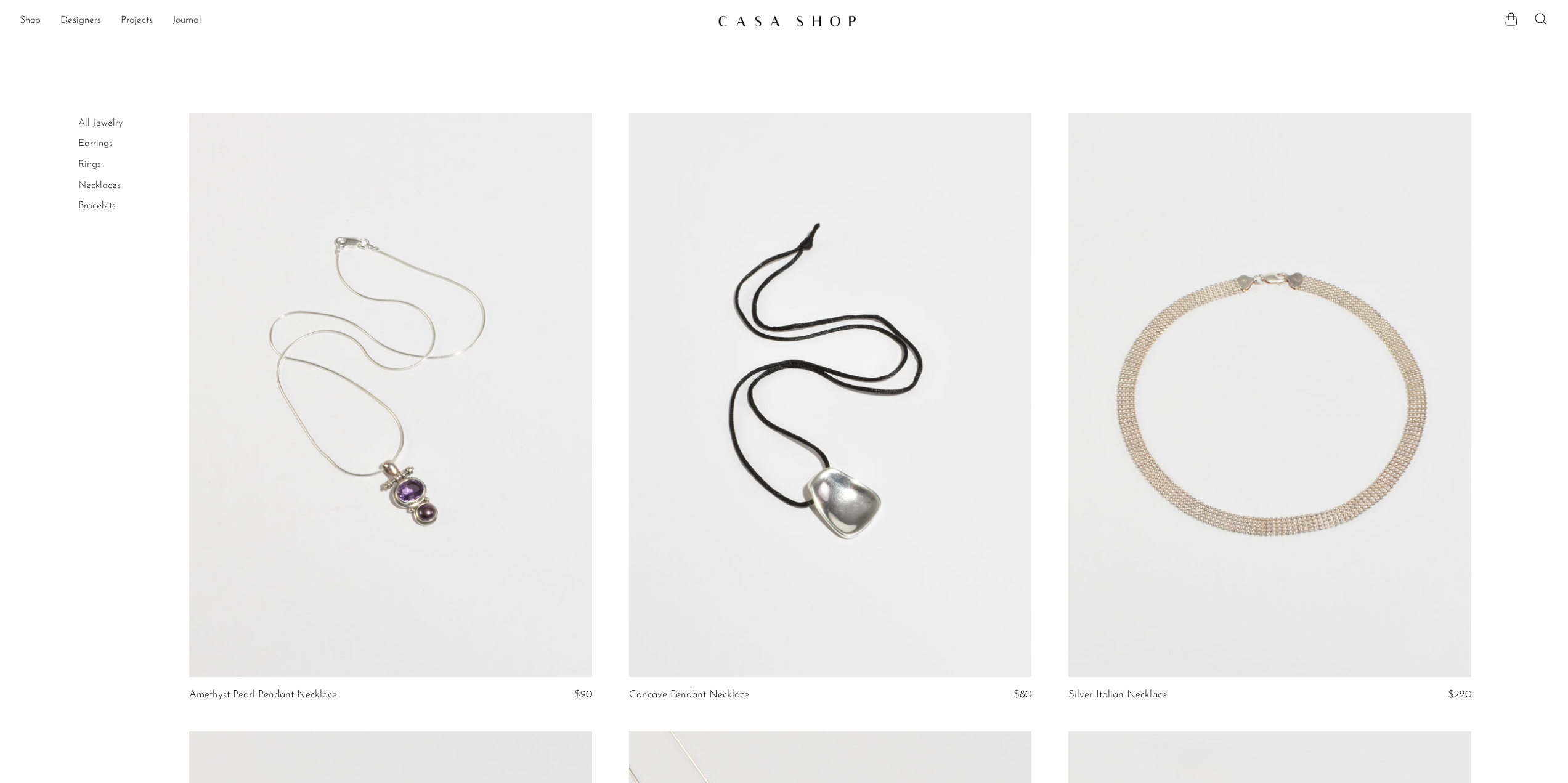
click at [867, 545] on link at bounding box center [830, 395] width 402 height 564
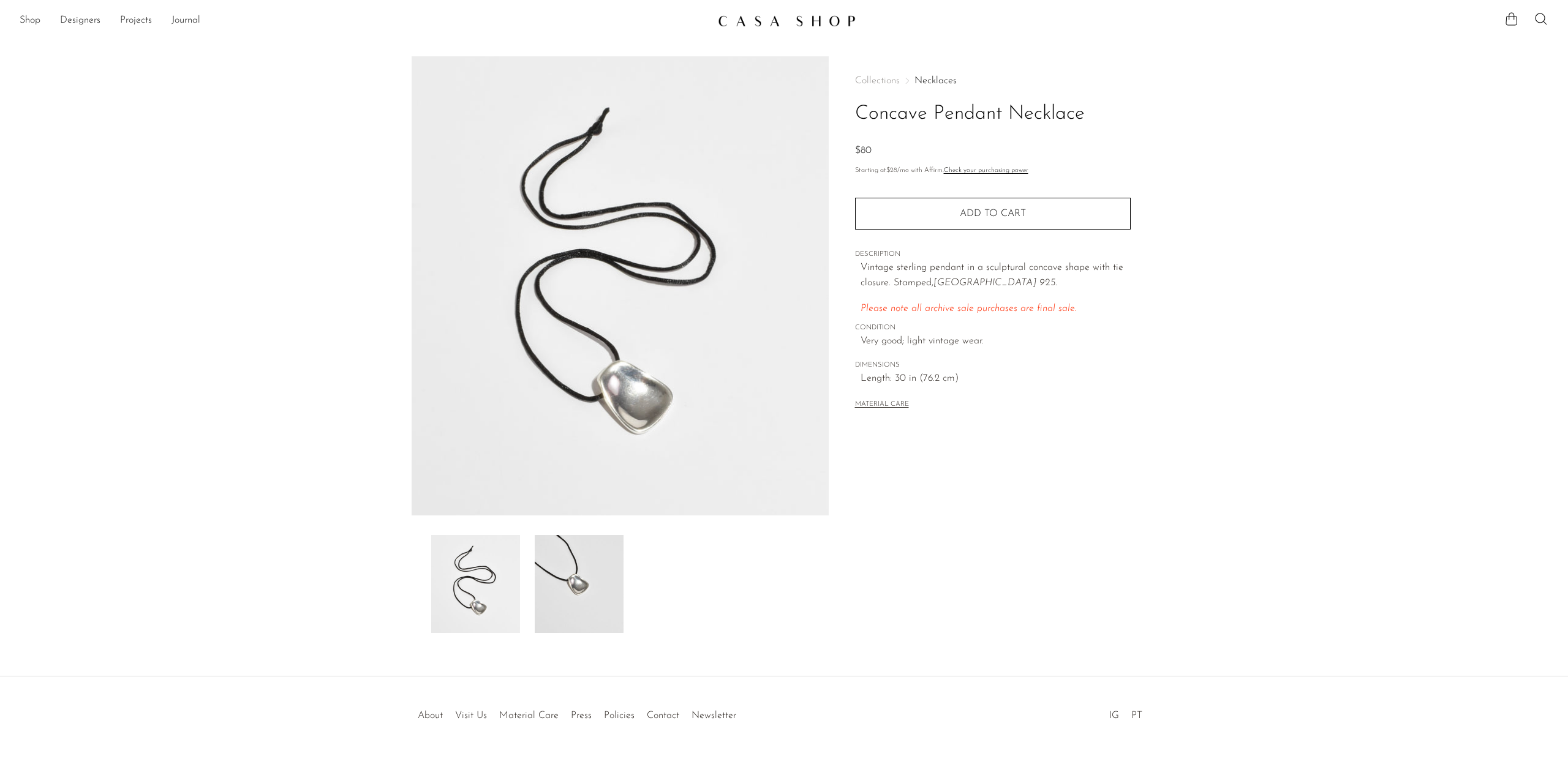
click at [547, 566] on img at bounding box center [579, 584] width 89 height 98
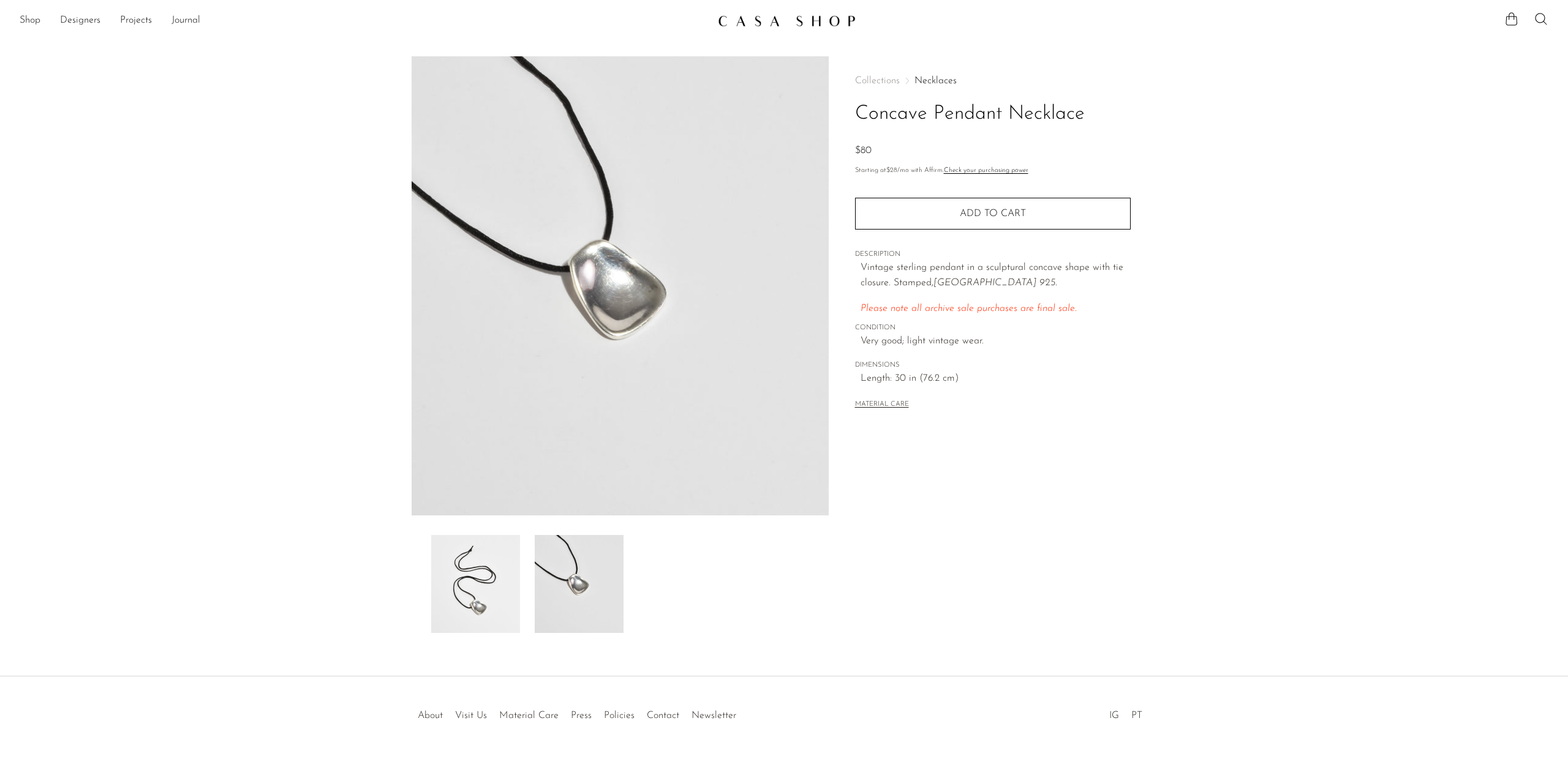
click at [887, 404] on button "MATERIAL CARE" at bounding box center [882, 405] width 54 height 9
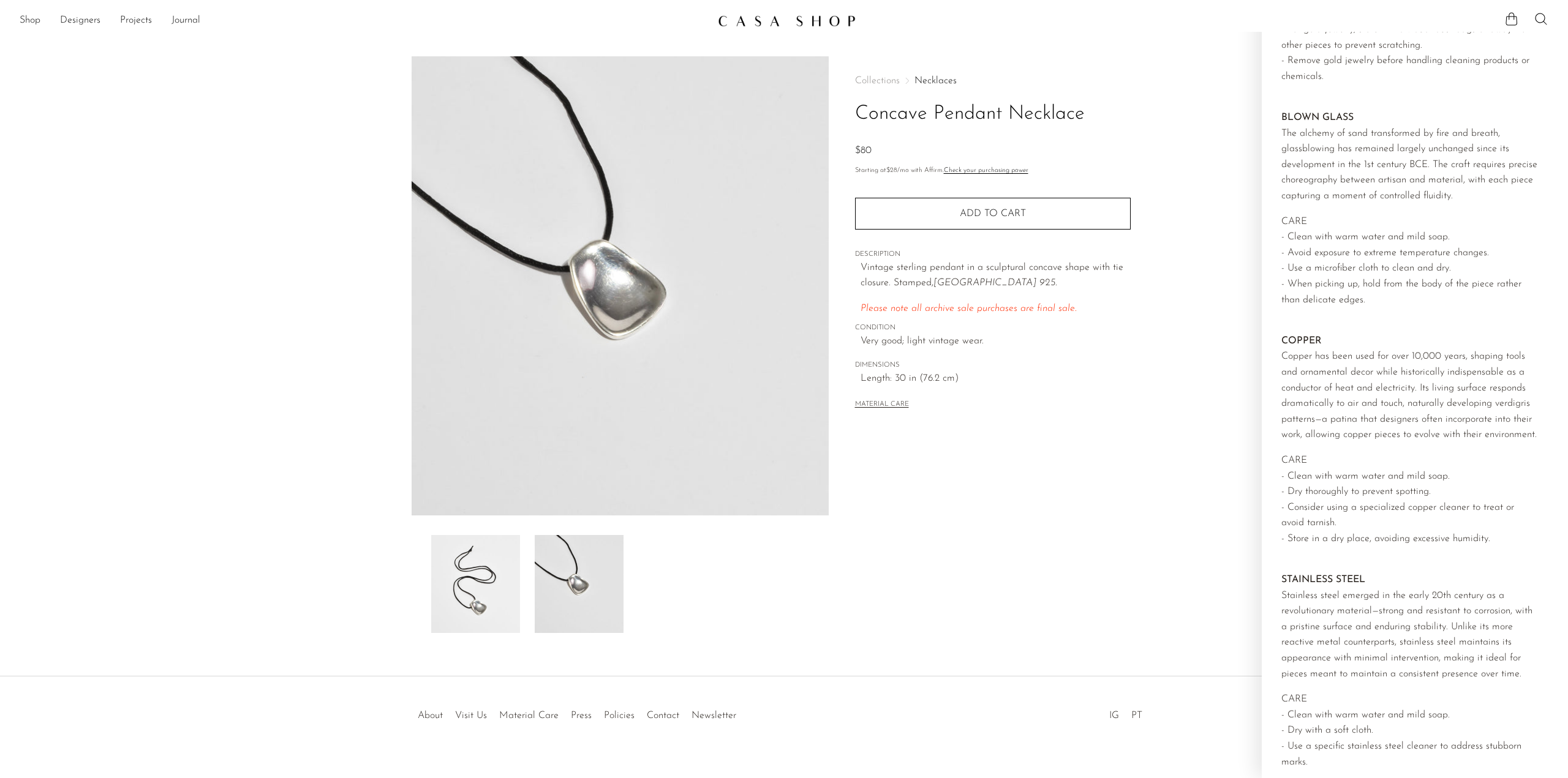
scroll to position [945, 0]
click at [1040, 557] on div "Collections Necklaces Concave Pendant Necklace $80 Starting at $28 /mo with Aff…" at bounding box center [992, 344] width 328 height 577
click at [557, 218] on img at bounding box center [620, 286] width 417 height 459
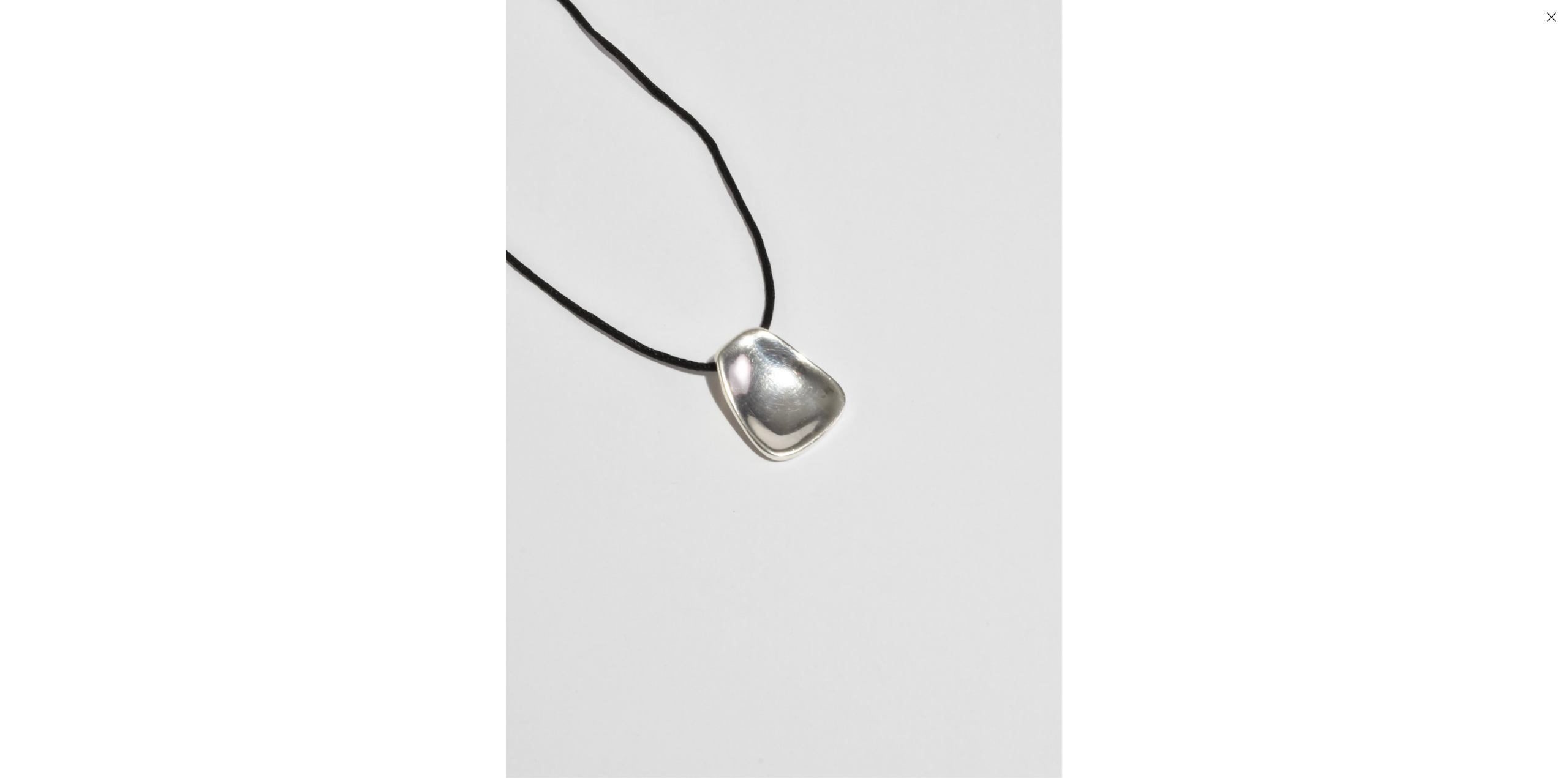
click at [1282, 238] on div at bounding box center [1290, 389] width 1568 height 778
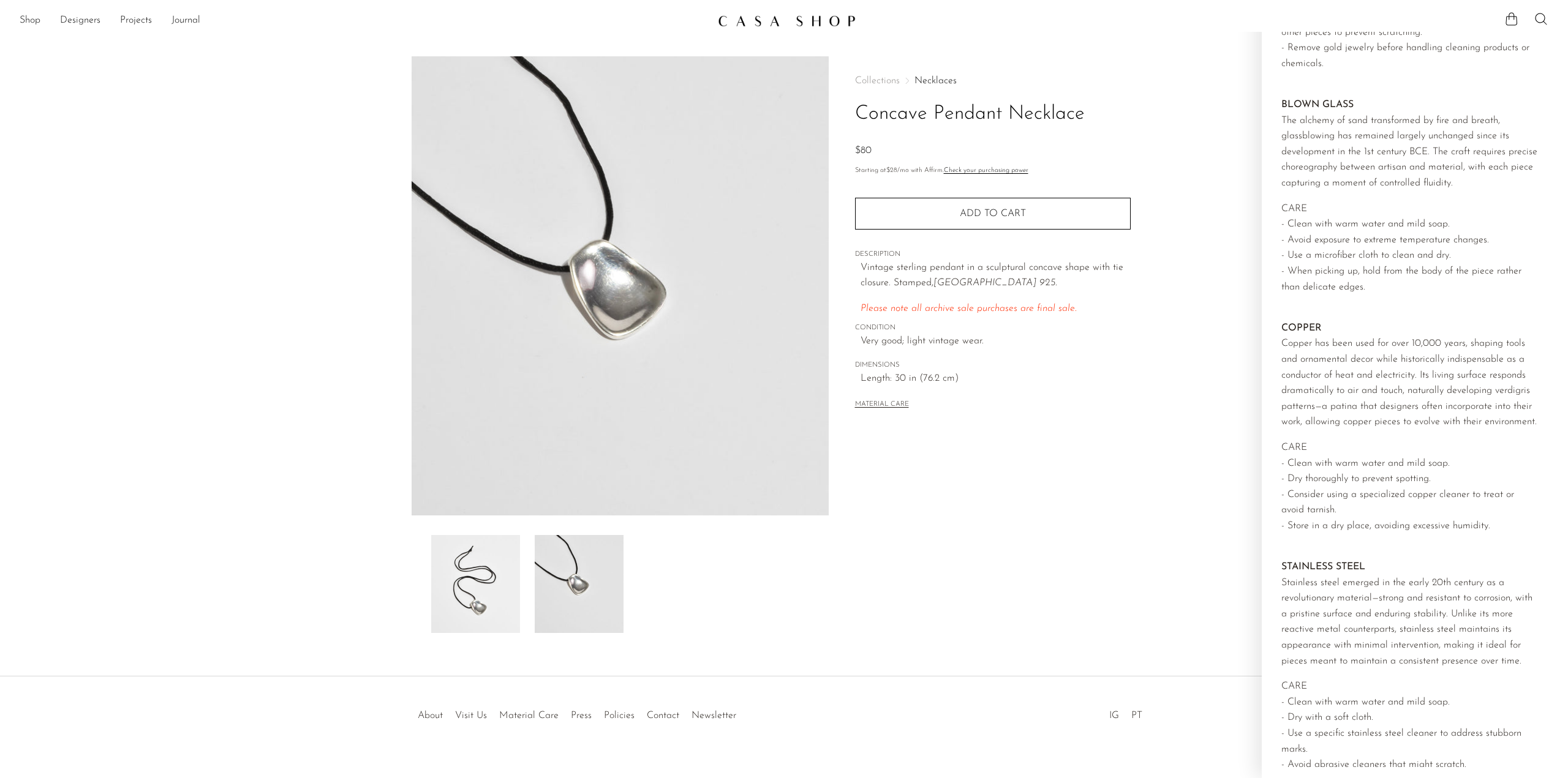
click at [1132, 418] on div "Collections Necklaces Concave Pendant Necklace $80 Starting at $28 /mo with Aff…" at bounding box center [992, 344] width 328 height 577
drag, startPoint x: 461, startPoint y: 571, endPoint x: 454, endPoint y: 555, distance: 17.5
click at [461, 572] on img at bounding box center [475, 584] width 89 height 98
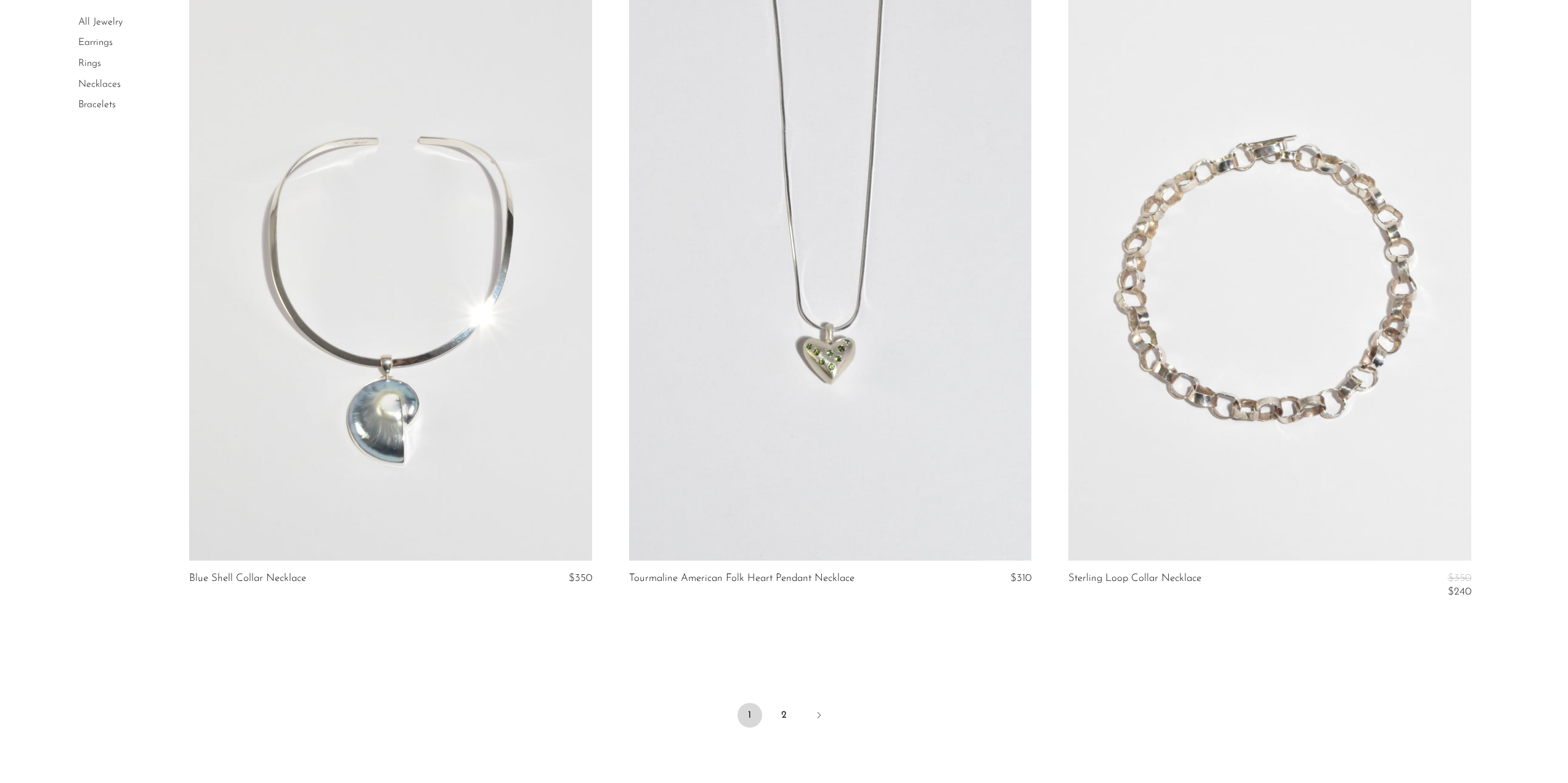
scroll to position [6962, 0]
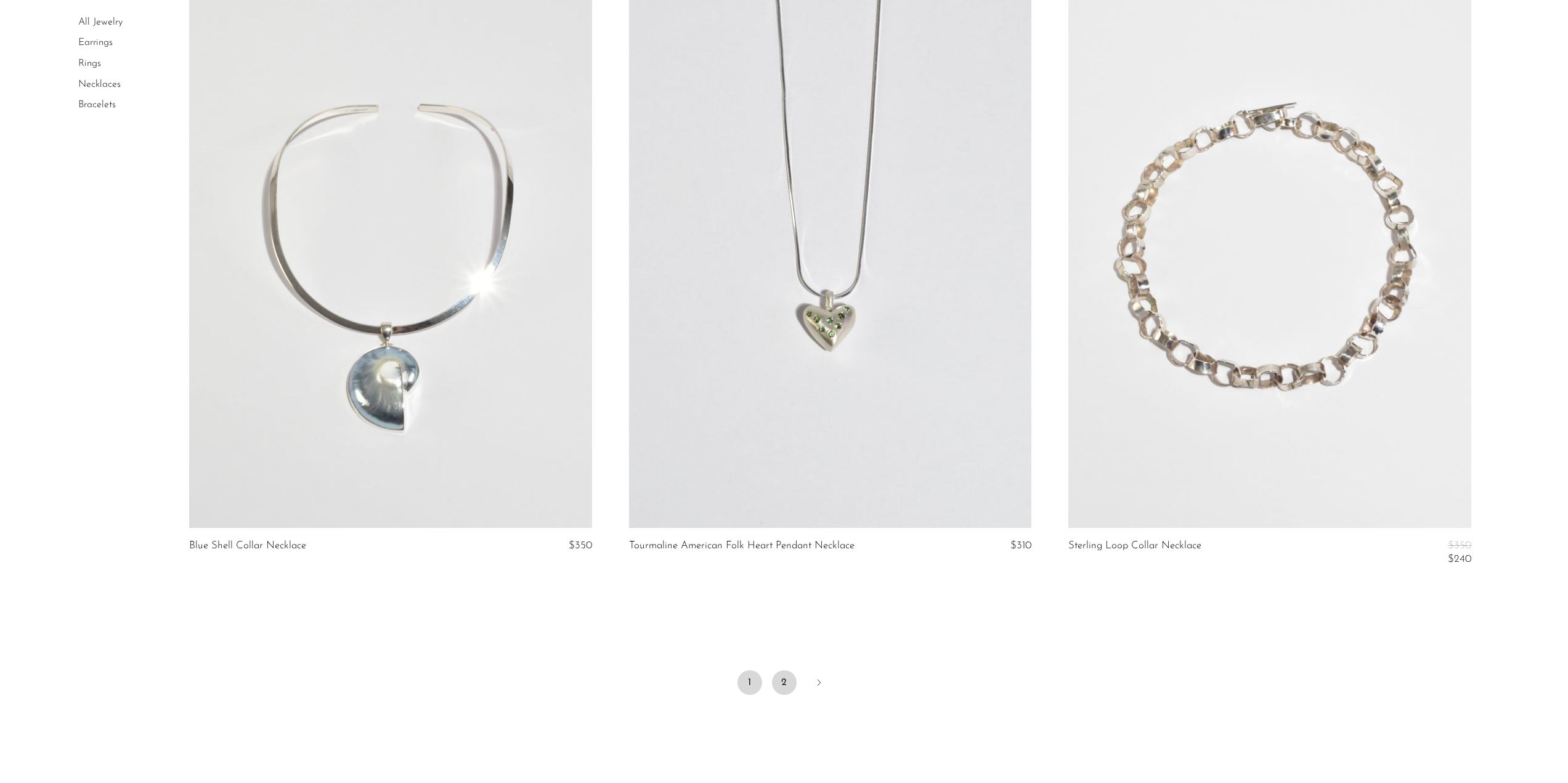
click at [790, 679] on link "2" at bounding box center [784, 682] width 24 height 24
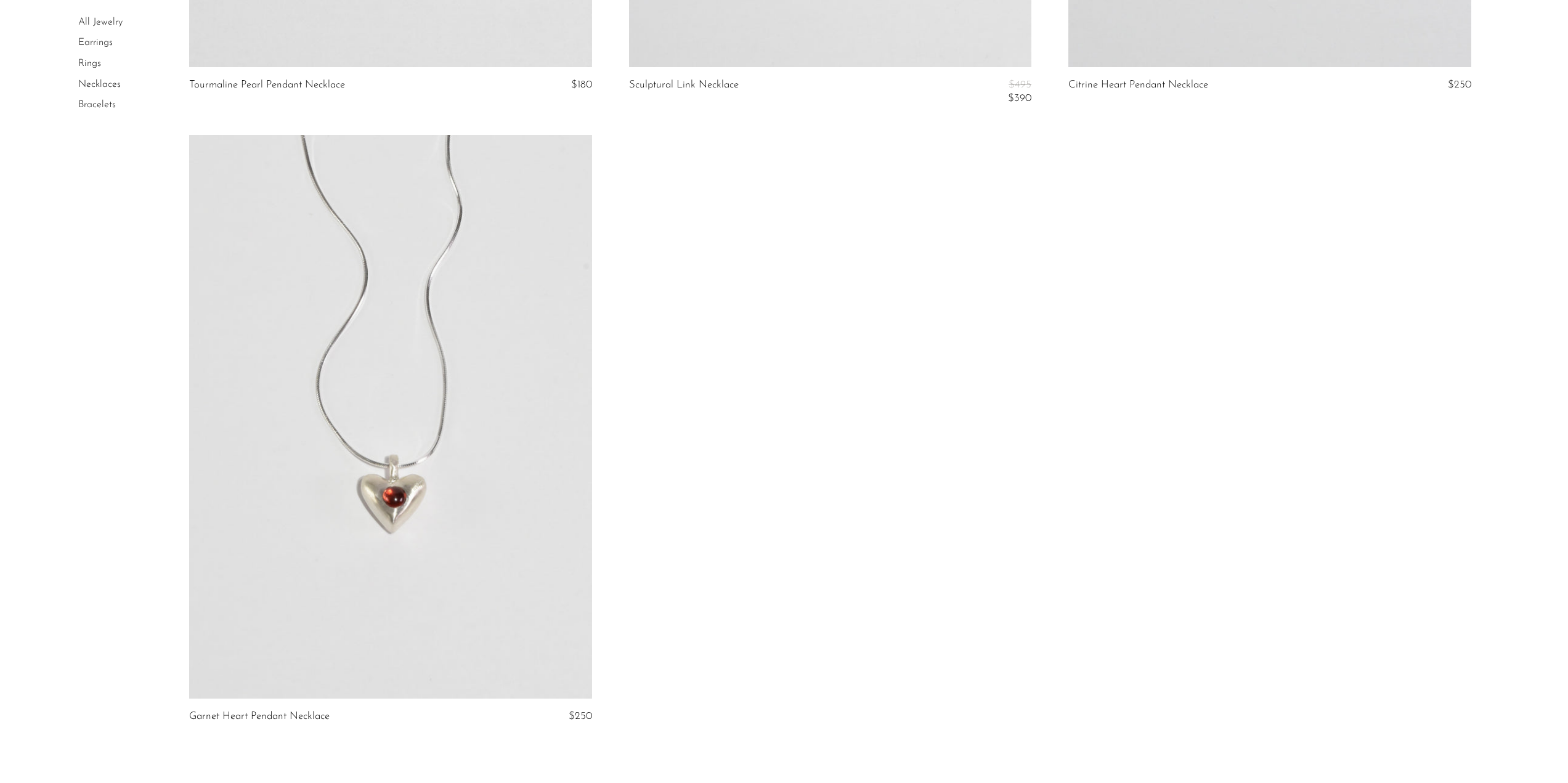
scroll to position [863, 0]
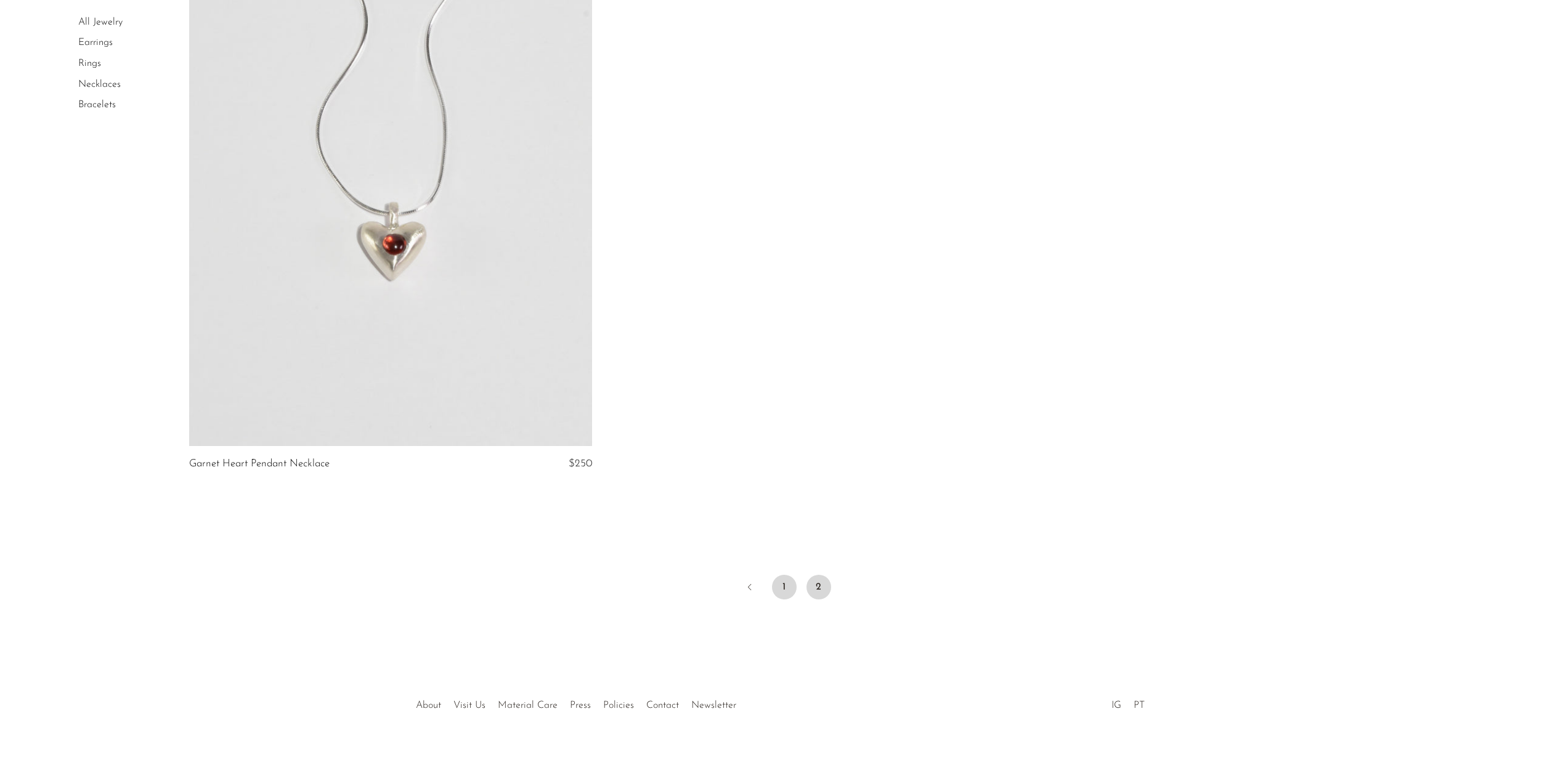
click at [782, 580] on link "1" at bounding box center [784, 587] width 24 height 24
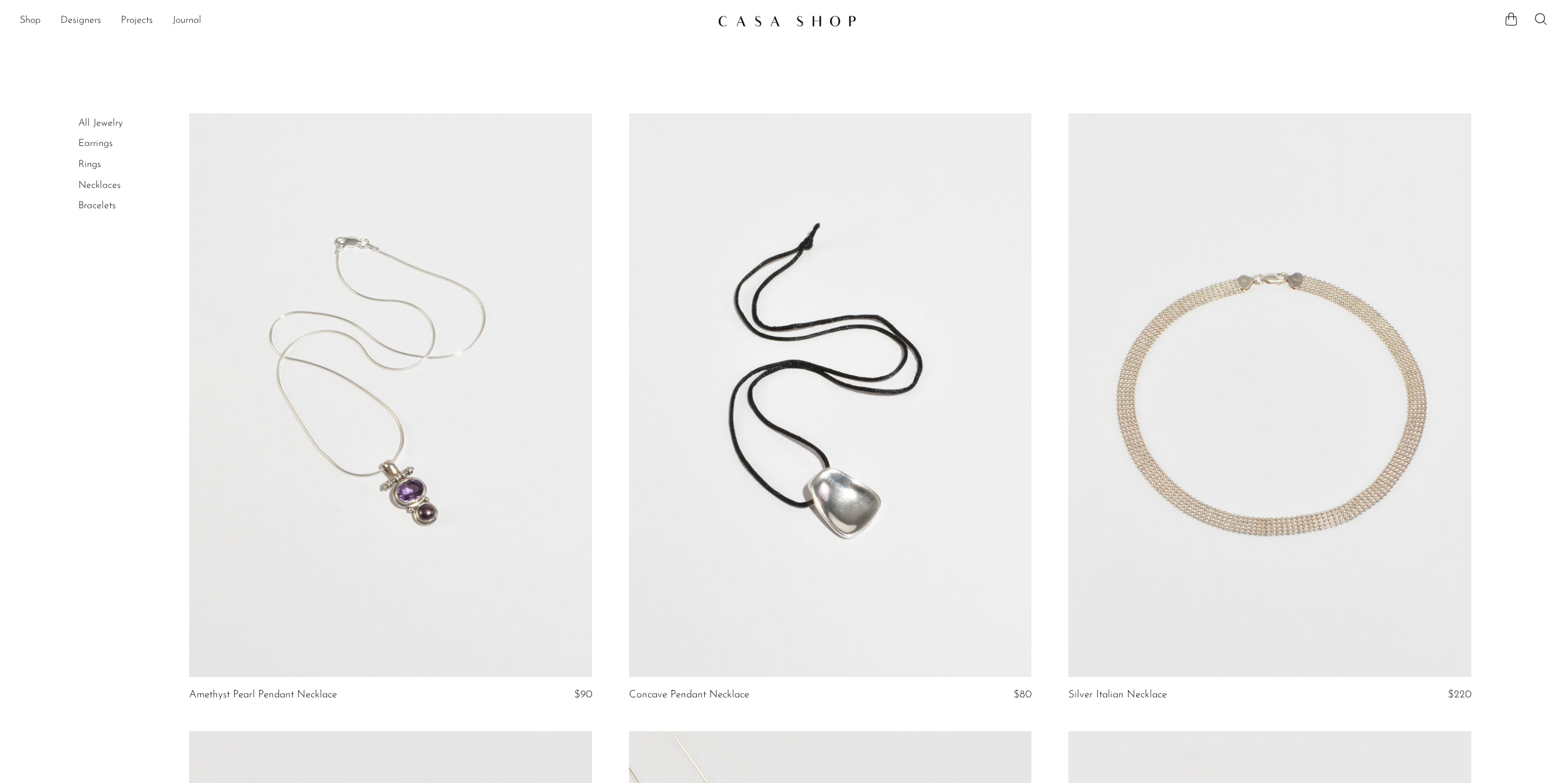
drag, startPoint x: 1215, startPoint y: 590, endPoint x: 1113, endPoint y: 81, distance: 519.1
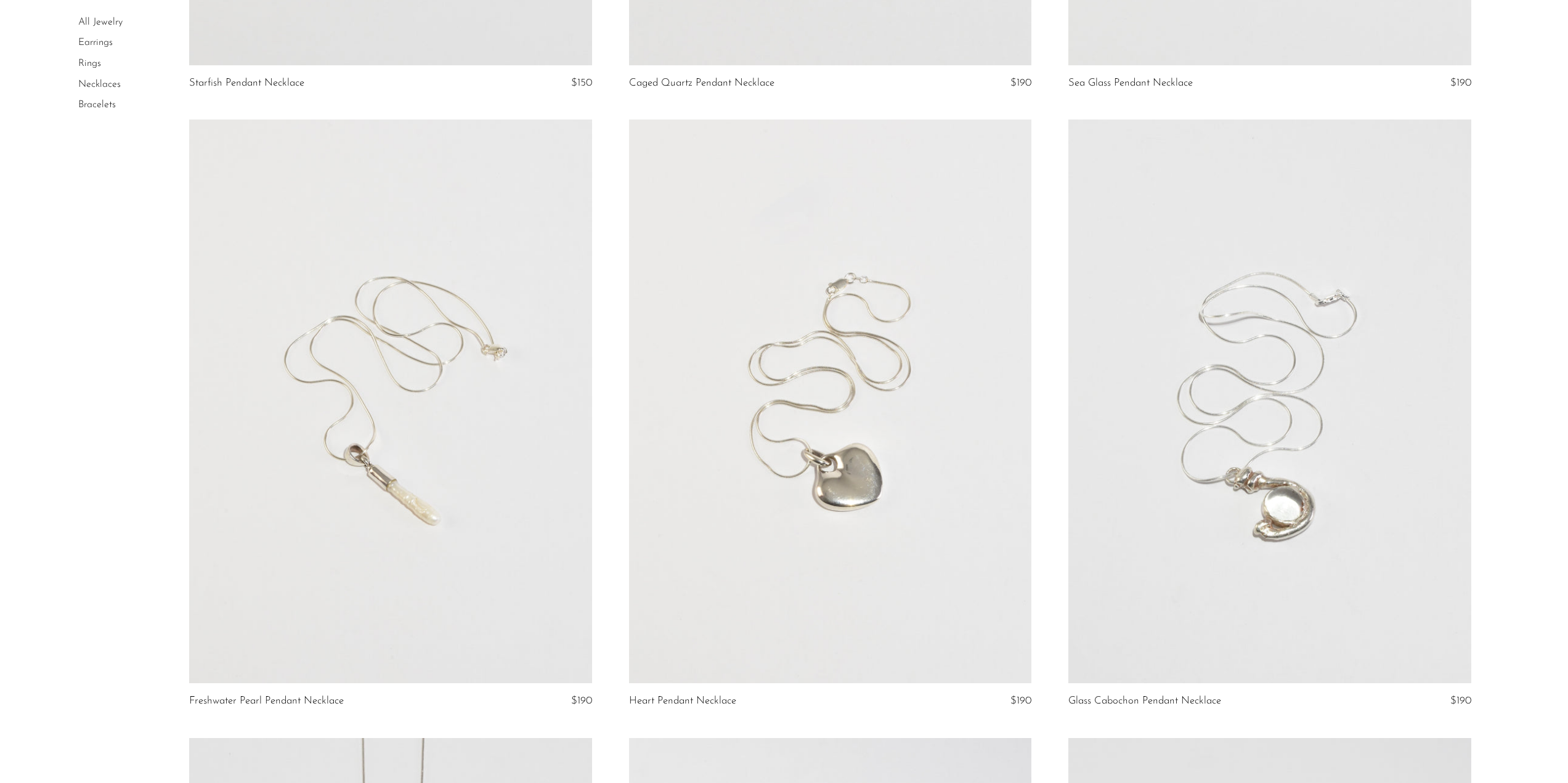
scroll to position [1233, 0]
click at [371, 458] on link at bounding box center [390, 399] width 402 height 564
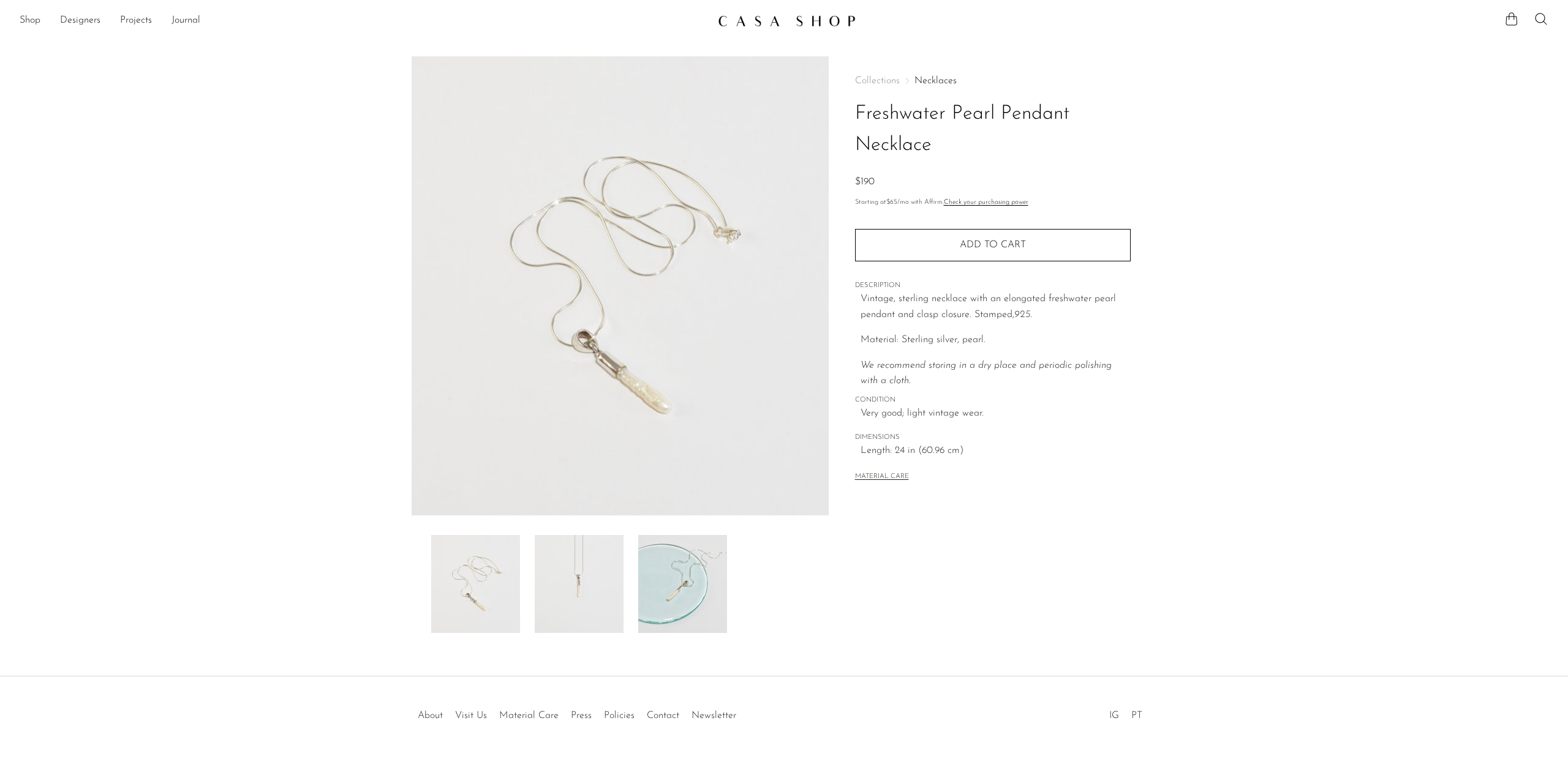
click at [549, 561] on img at bounding box center [579, 584] width 89 height 98
click at [37, 20] on link "Shop" at bounding box center [30, 21] width 21 height 16
